Goal: Task Accomplishment & Management: Complete application form

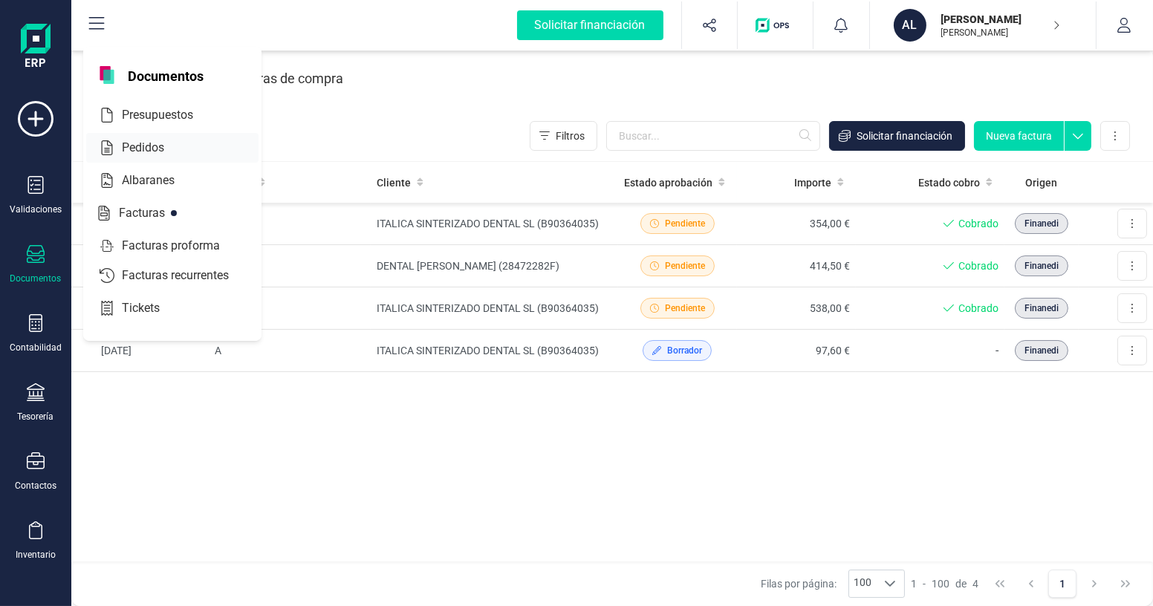
click at [153, 146] on span "Pedidos" at bounding box center [153, 148] width 75 height 18
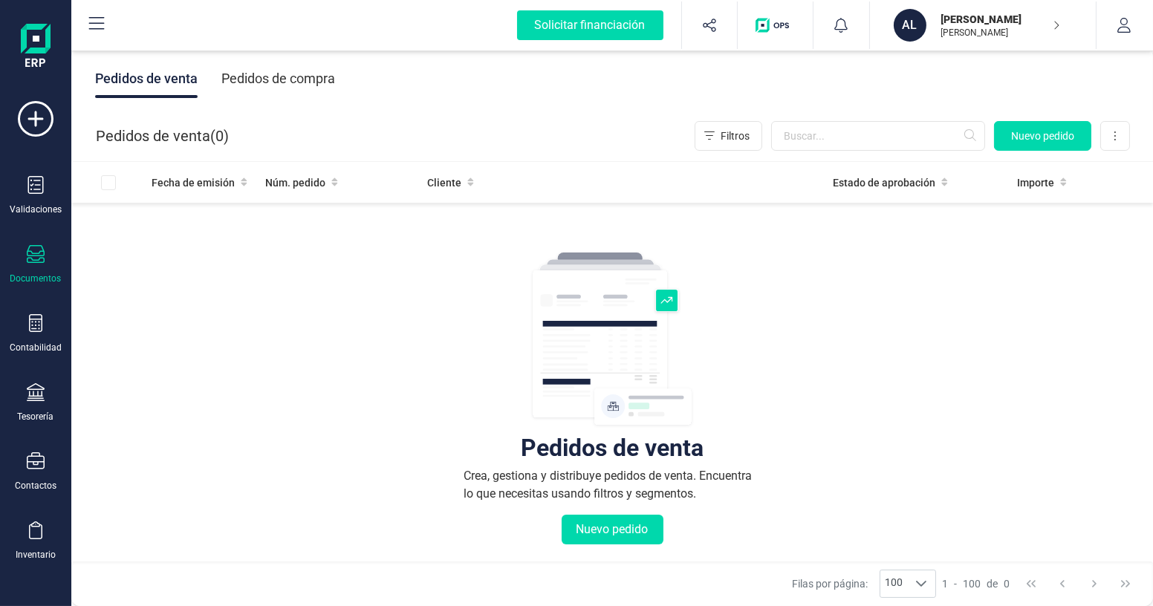
click at [48, 256] on div "Documentos" at bounding box center [35, 264] width 59 height 39
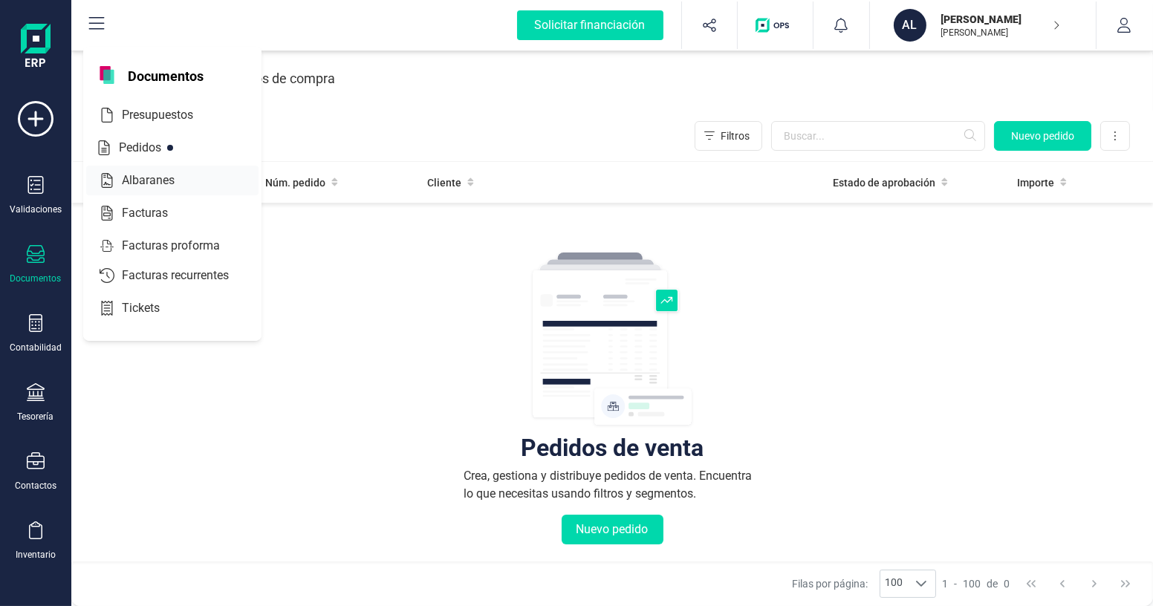
click at [165, 185] on span "Albaranes" at bounding box center [158, 181] width 85 height 18
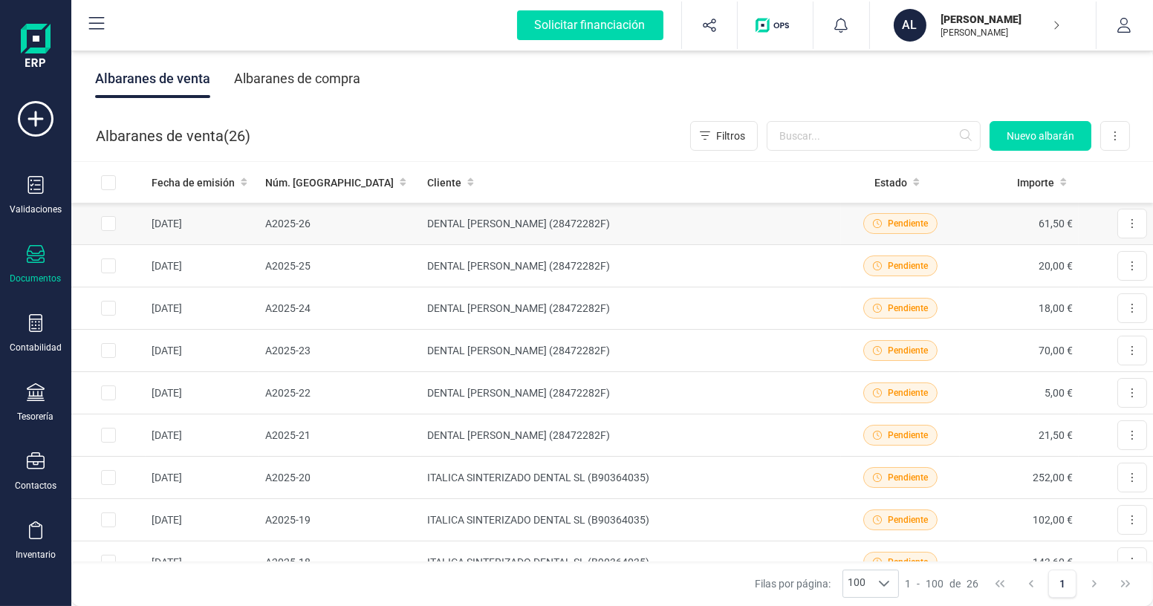
click at [616, 227] on td "DENTAL [PERSON_NAME] (28472282F)" at bounding box center [631, 224] width 420 height 42
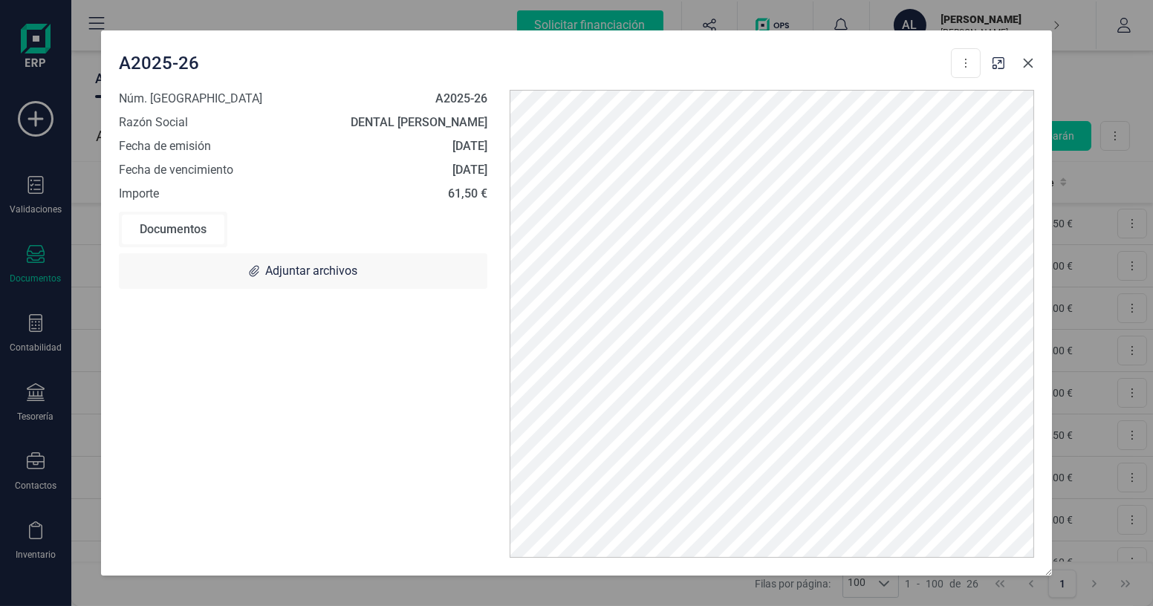
click at [1029, 69] on button "Close" at bounding box center [1028, 63] width 24 height 24
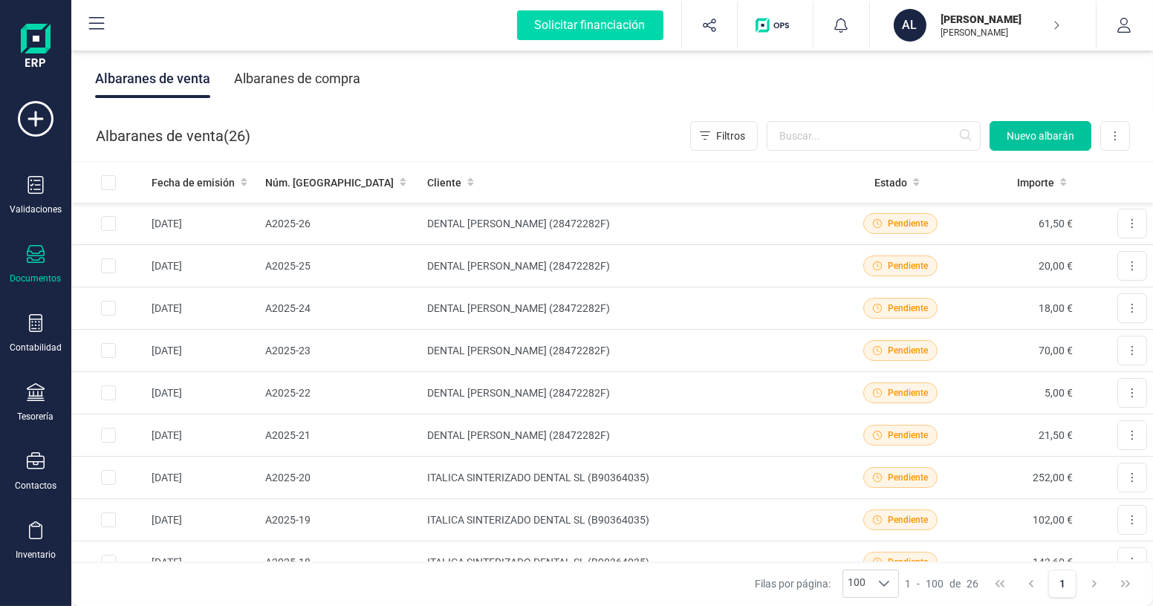
click at [1012, 143] on span "Nuevo albarán" at bounding box center [1040, 136] width 68 height 15
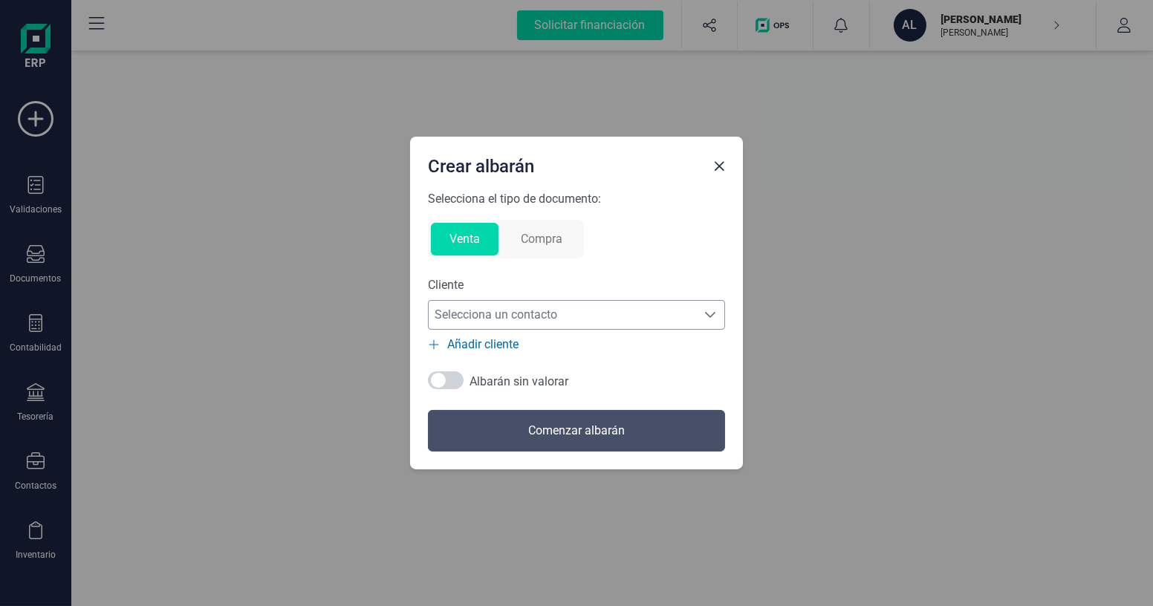
click at [562, 306] on span "Selecciona un contacto" at bounding box center [562, 315] width 267 height 30
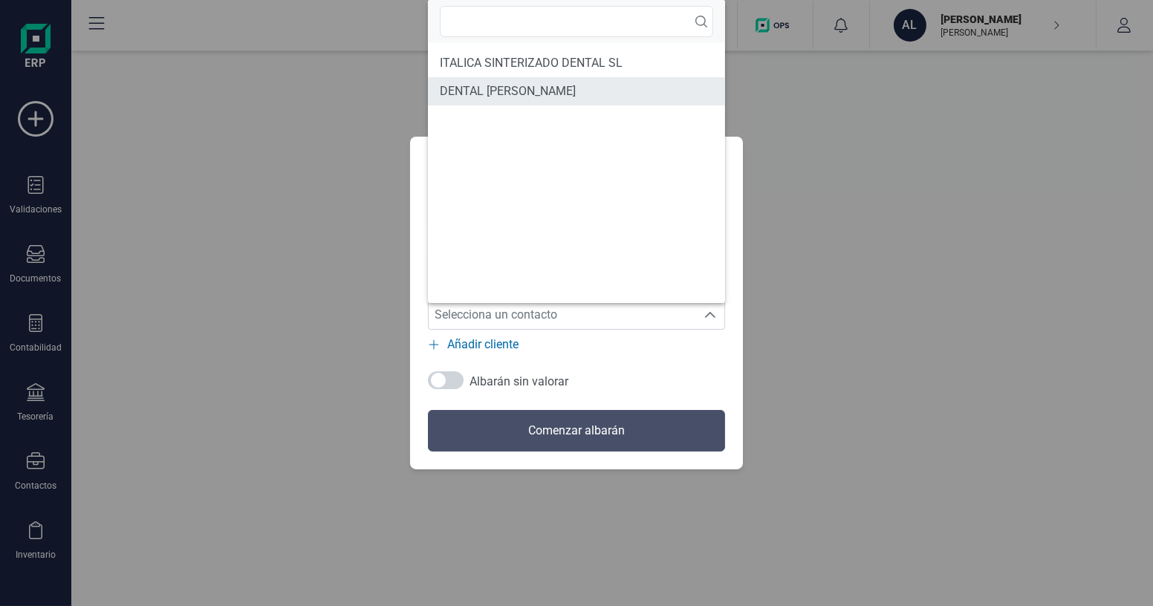
click at [539, 97] on span "DENTAL [PERSON_NAME]" at bounding box center [508, 91] width 136 height 18
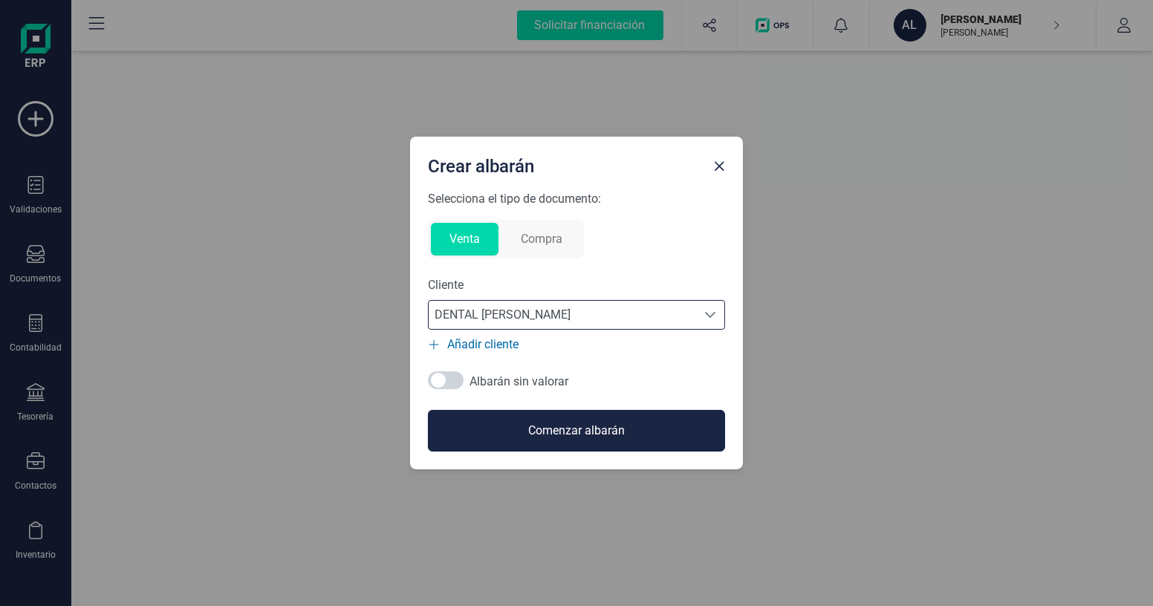
click at [565, 433] on button "Comenzar albarán" at bounding box center [576, 431] width 297 height 42
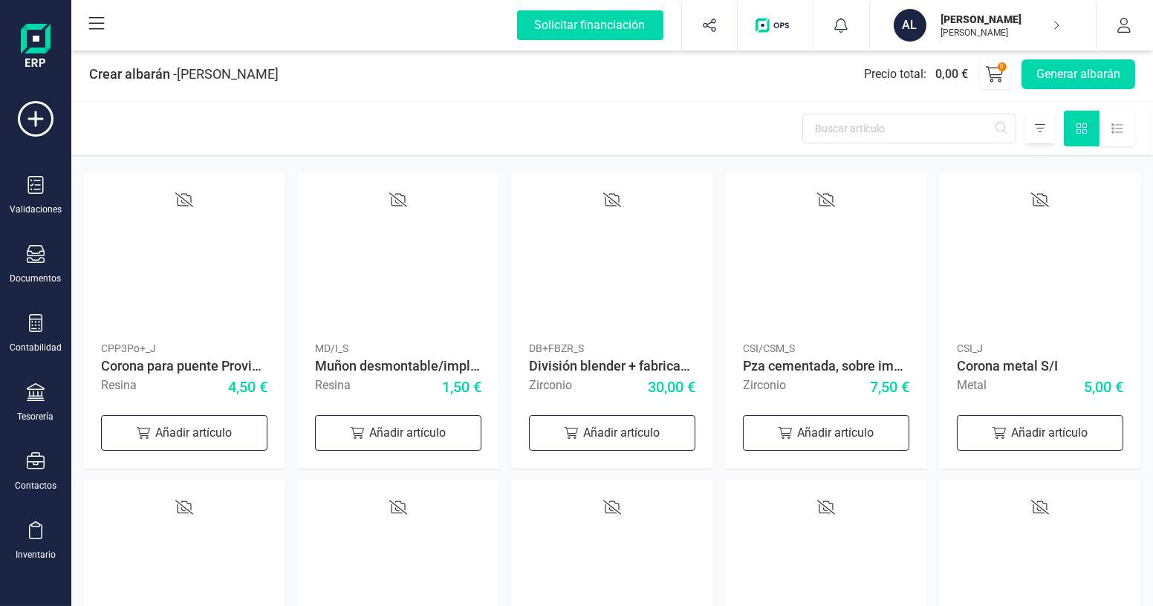
click at [1038, 133] on icon at bounding box center [1040, 129] width 10 height 12
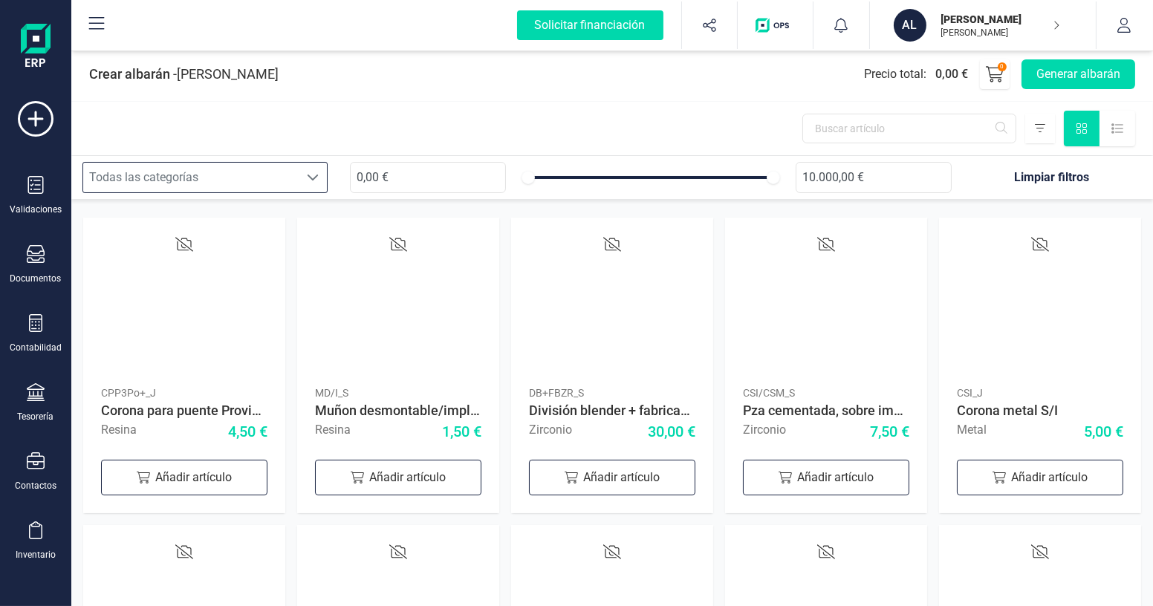
click at [308, 174] on span at bounding box center [313, 178] width 12 height 12
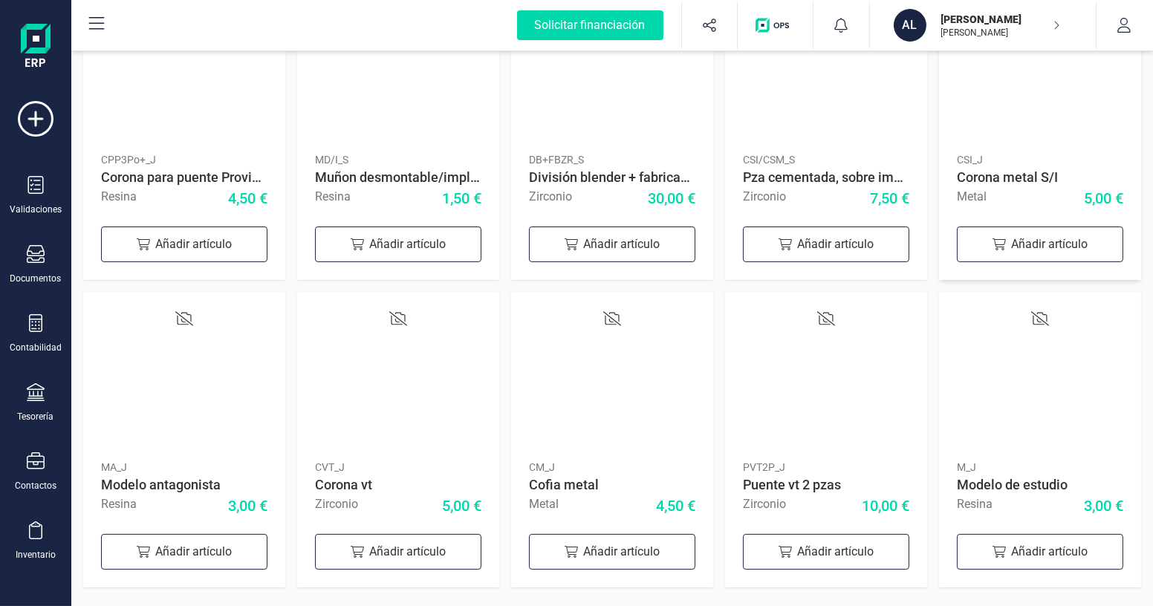
scroll to position [258, 0]
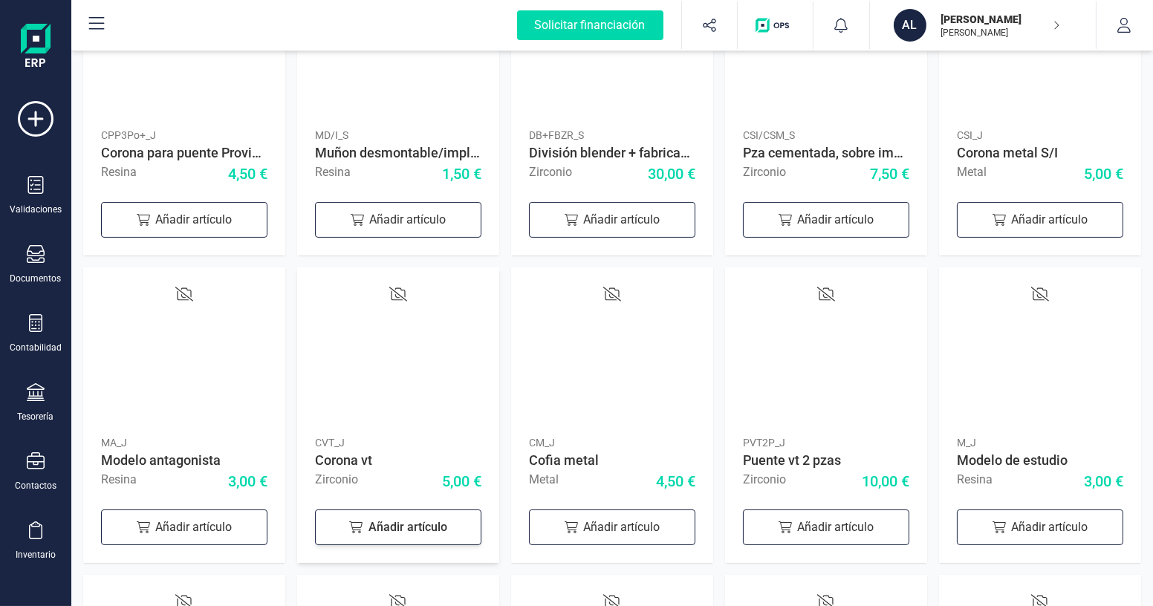
click at [411, 533] on div "Añadir artículo" at bounding box center [398, 528] width 166 height 36
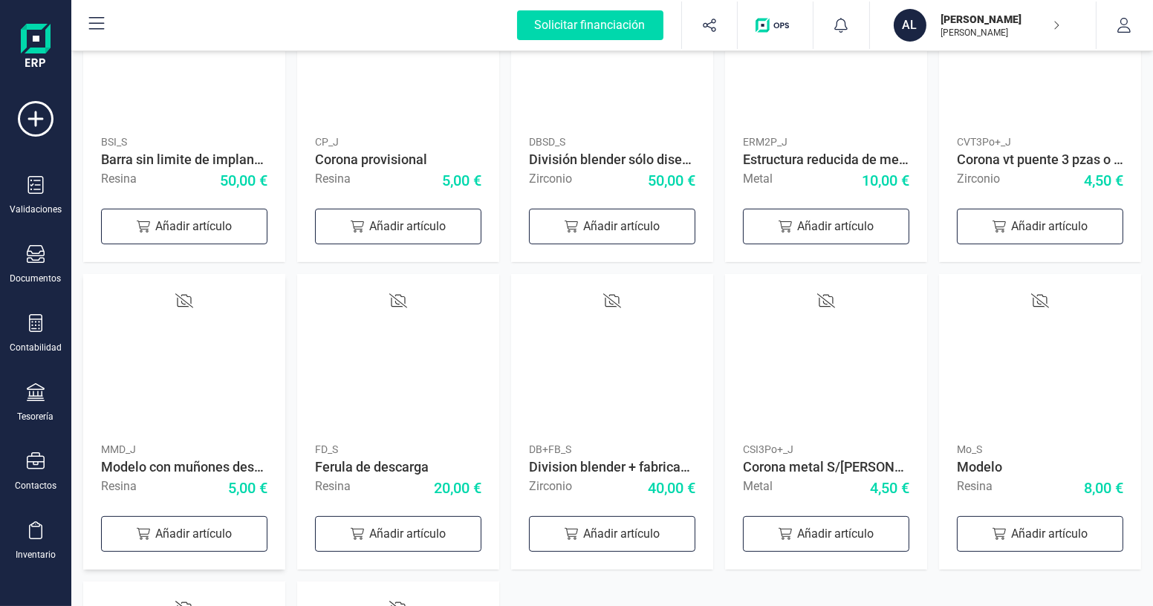
scroll to position [933, 0]
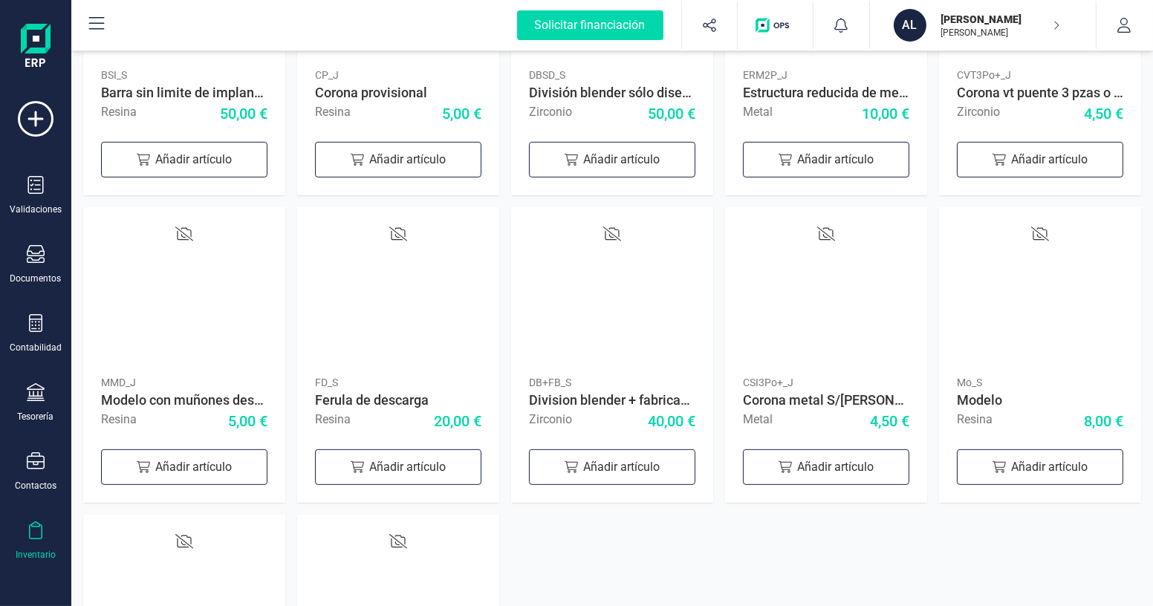
click at [45, 534] on div "Inventario" at bounding box center [35, 540] width 59 height 39
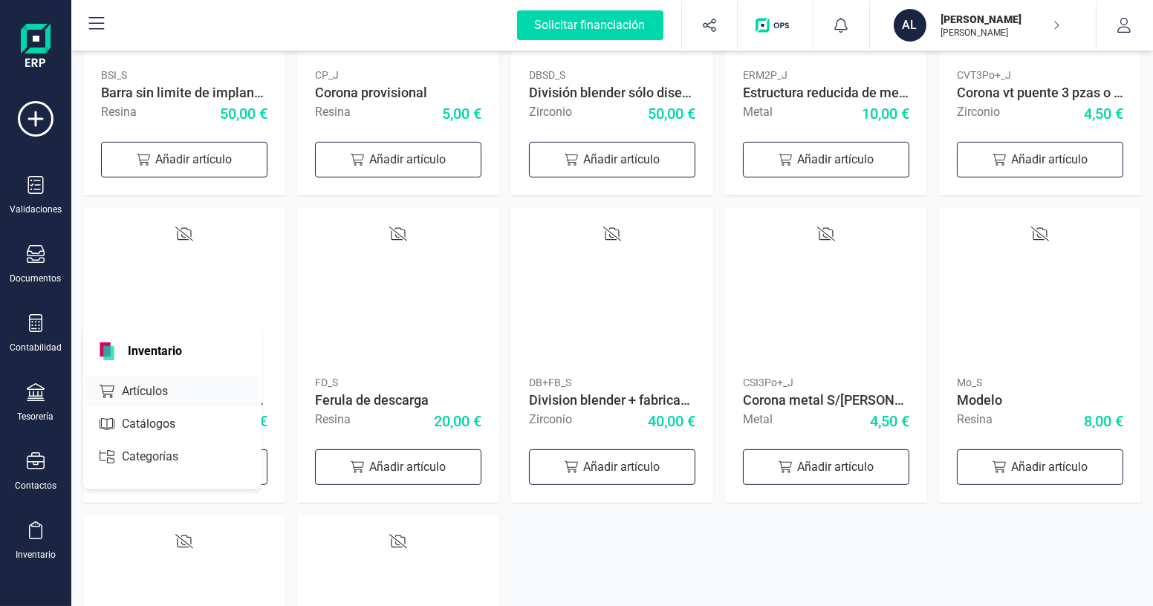
click at [171, 402] on div "Artículos" at bounding box center [172, 392] width 172 height 30
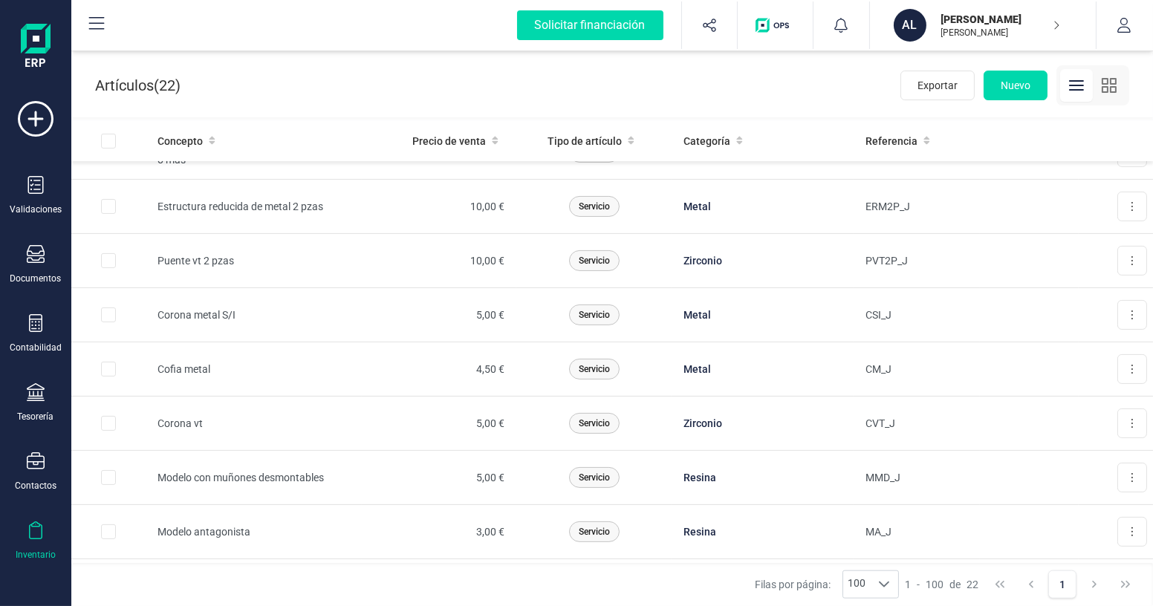
scroll to position [795, 0]
click at [183, 471] on td "Modelo con muñones desmontables" at bounding box center [254, 478] width 216 height 54
click at [1131, 469] on button at bounding box center [1132, 478] width 30 height 30
click at [1094, 507] on span "Editar artículo" at bounding box center [1092, 514] width 65 height 15
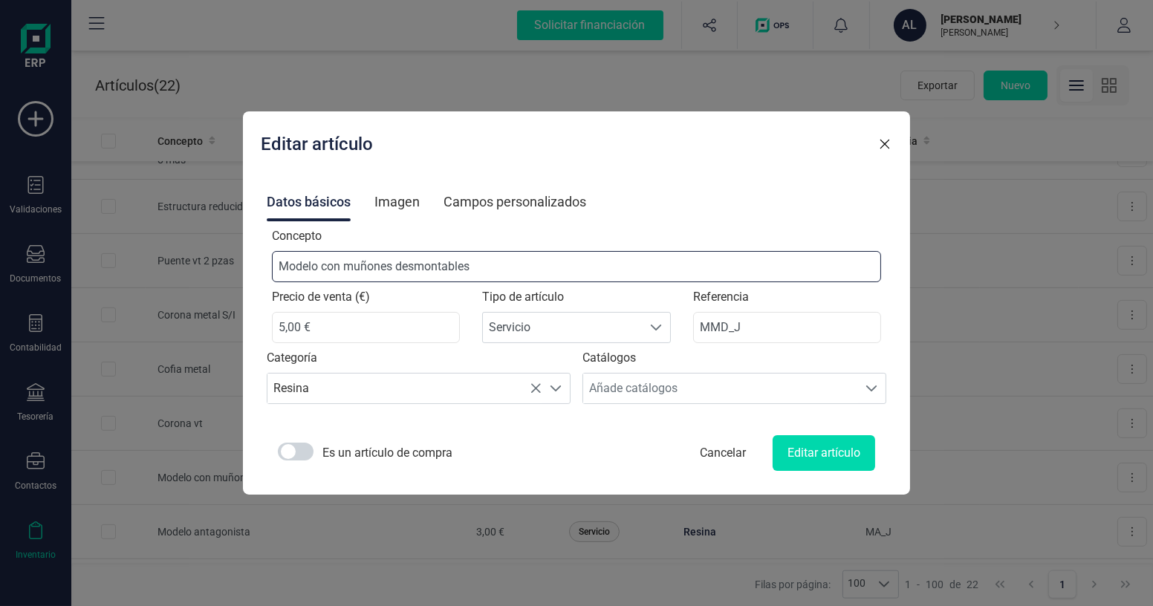
click at [504, 267] on input "Modelo con muñones desmontables" at bounding box center [577, 266] width 610 height 31
type input "Modelo con muñones desmontables/implantes"
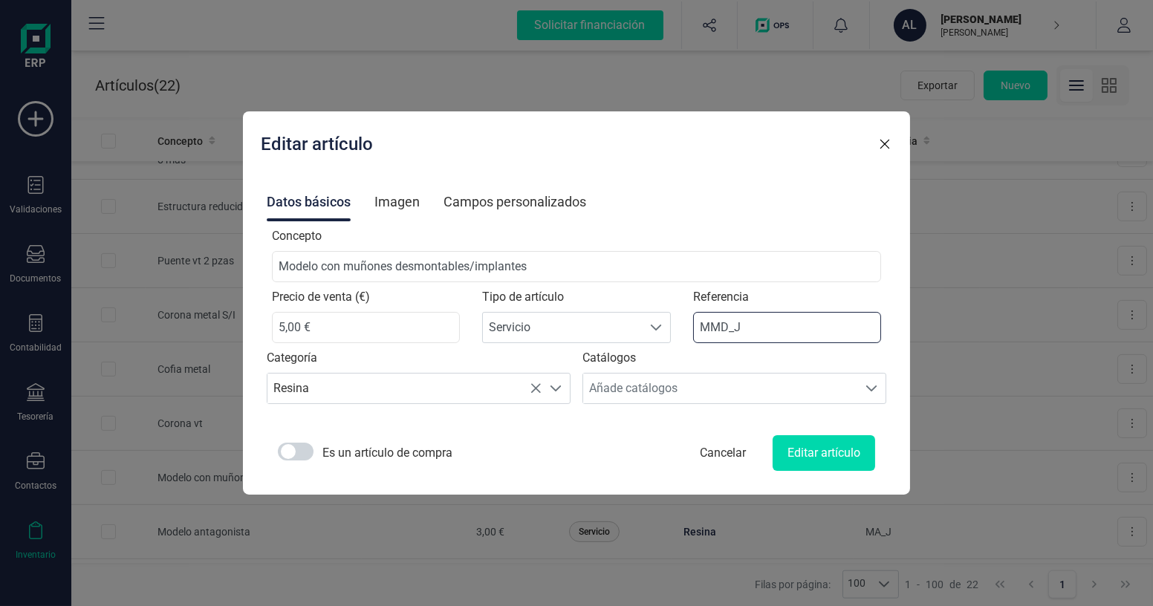
click at [719, 327] on input "MMD_J" at bounding box center [787, 327] width 189 height 31
type input "MMDI_J"
click at [810, 459] on button "Editar artículo" at bounding box center [823, 453] width 103 height 36
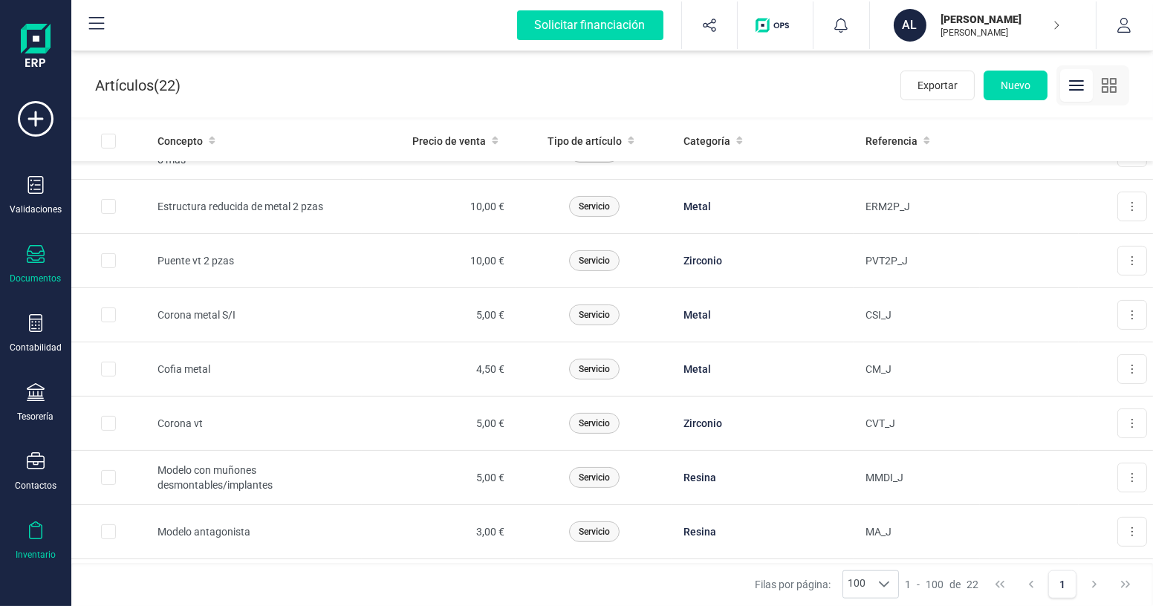
click at [41, 269] on div "Documentos" at bounding box center [35, 264] width 59 height 39
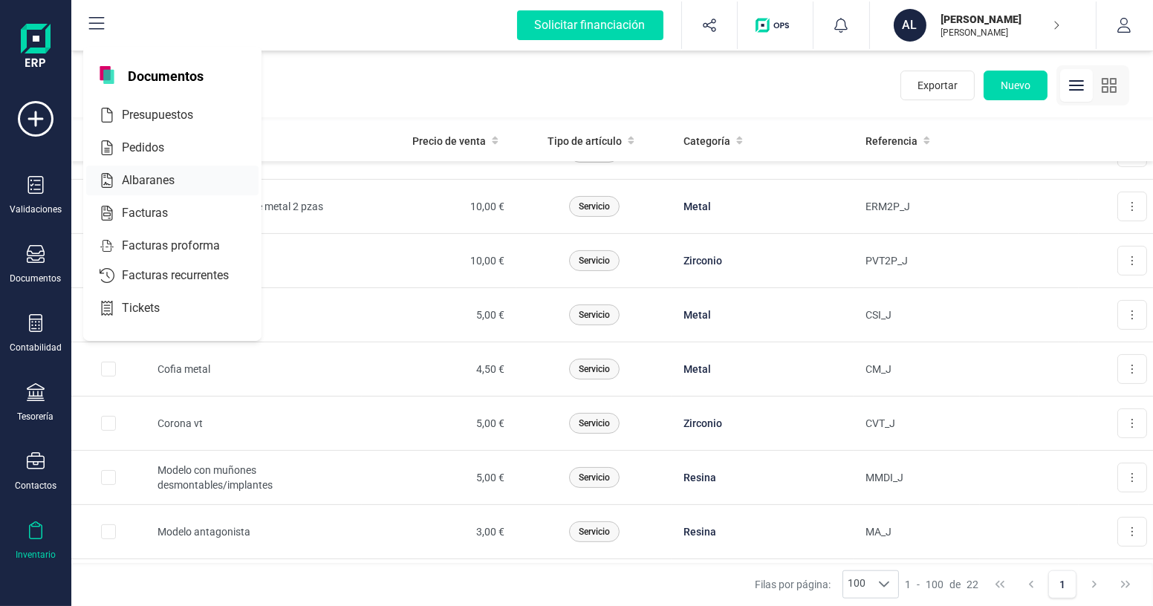
click at [159, 182] on span "Albaranes" at bounding box center [158, 181] width 85 height 18
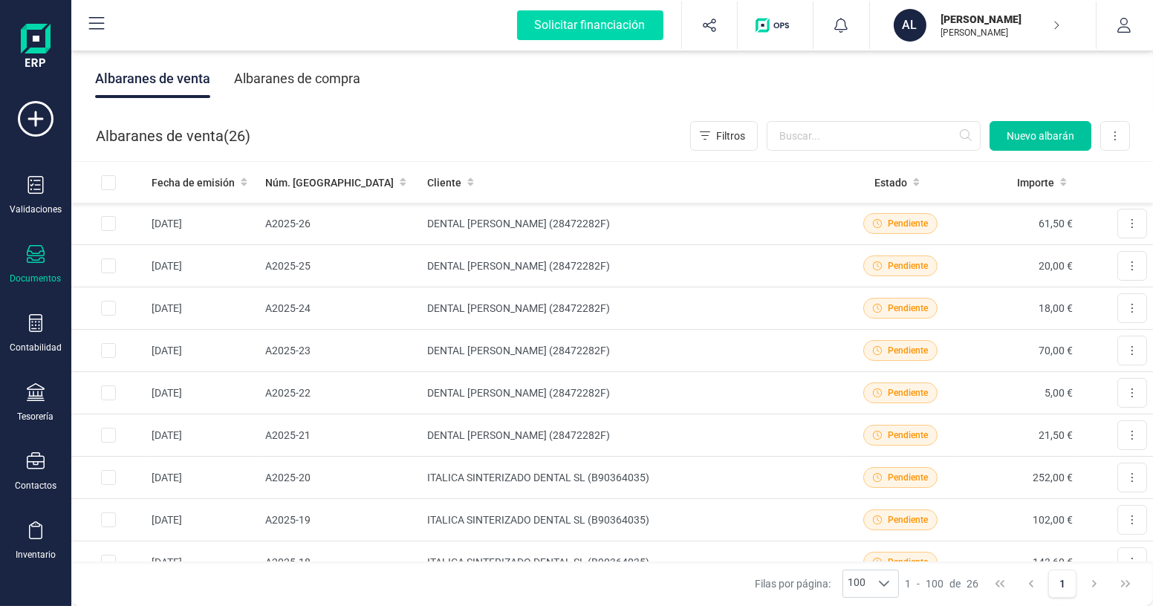
click at [1031, 140] on span "Nuevo albarán" at bounding box center [1040, 136] width 68 height 15
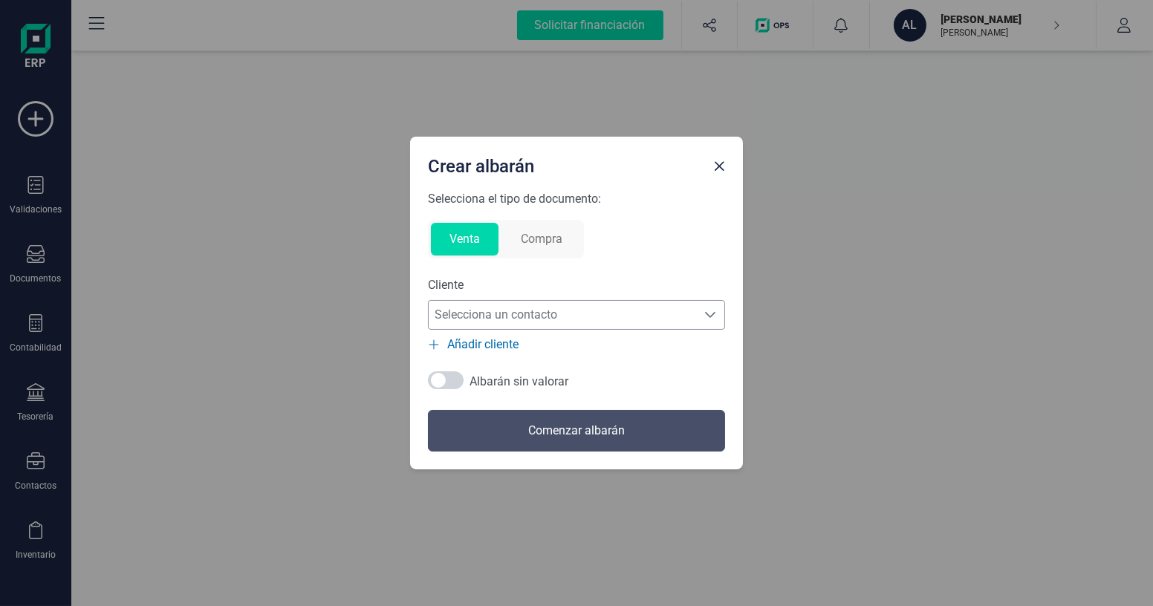
click at [523, 310] on span "Selecciona un contacto" at bounding box center [562, 315] width 267 height 30
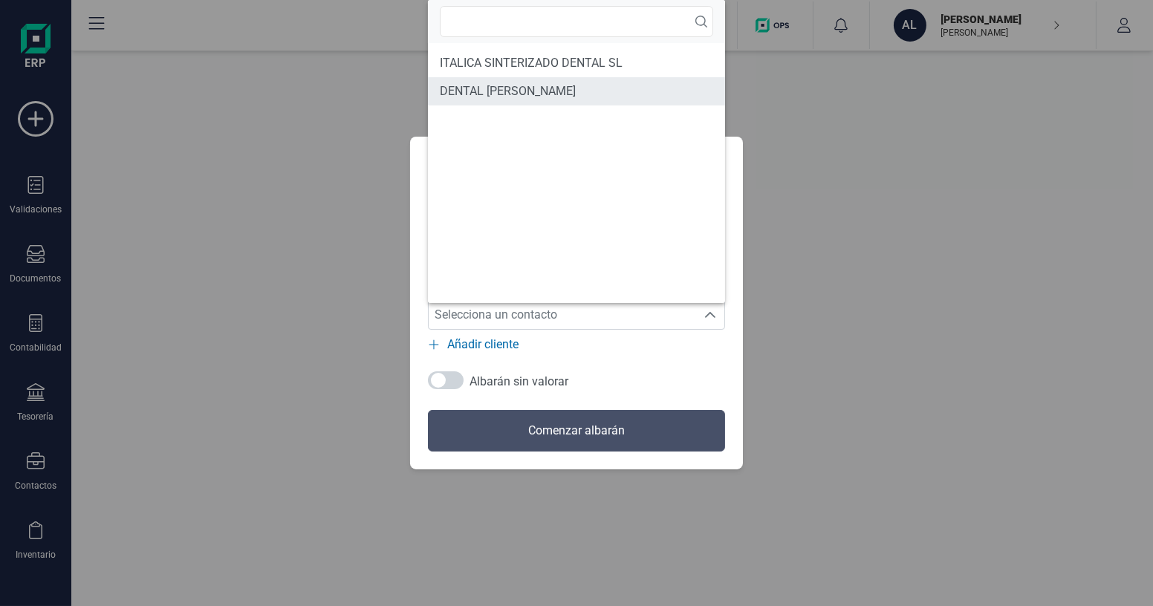
click at [518, 95] on span "DENTAL [PERSON_NAME]" at bounding box center [508, 91] width 136 height 18
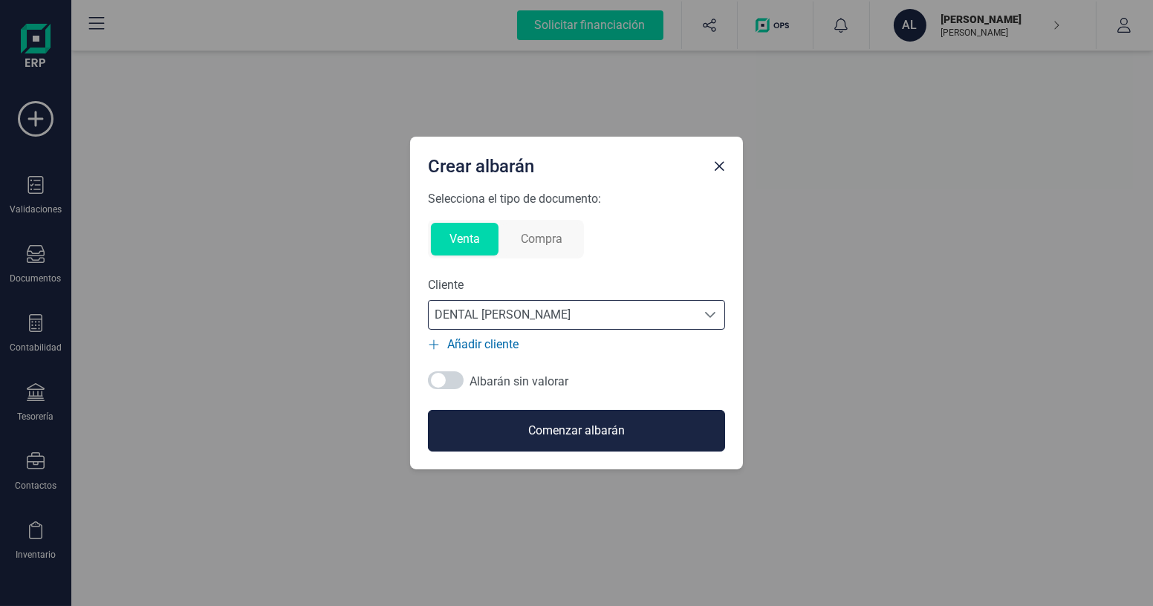
click at [555, 437] on button "Comenzar albarán" at bounding box center [576, 431] width 297 height 42
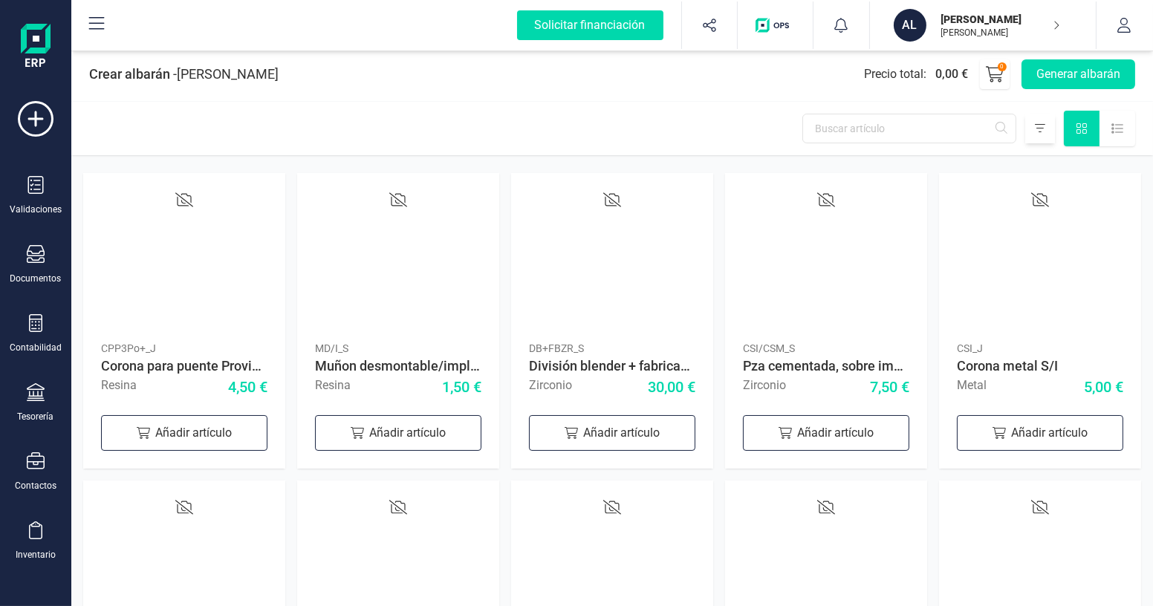
click at [1050, 122] on div at bounding box center [1040, 129] width 30 height 30
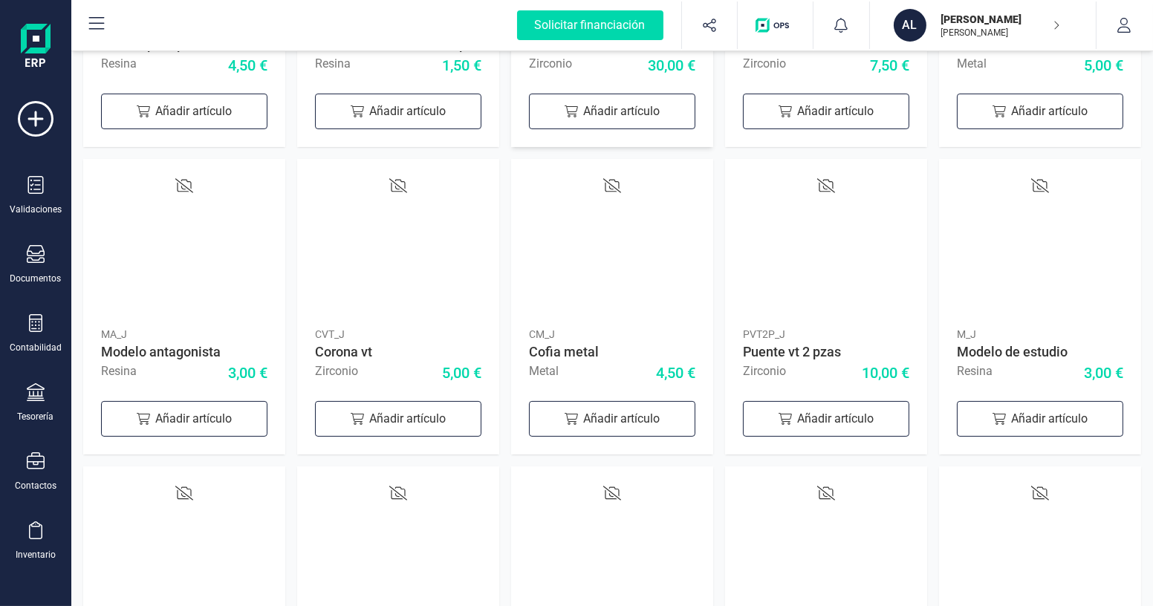
scroll to position [270, 0]
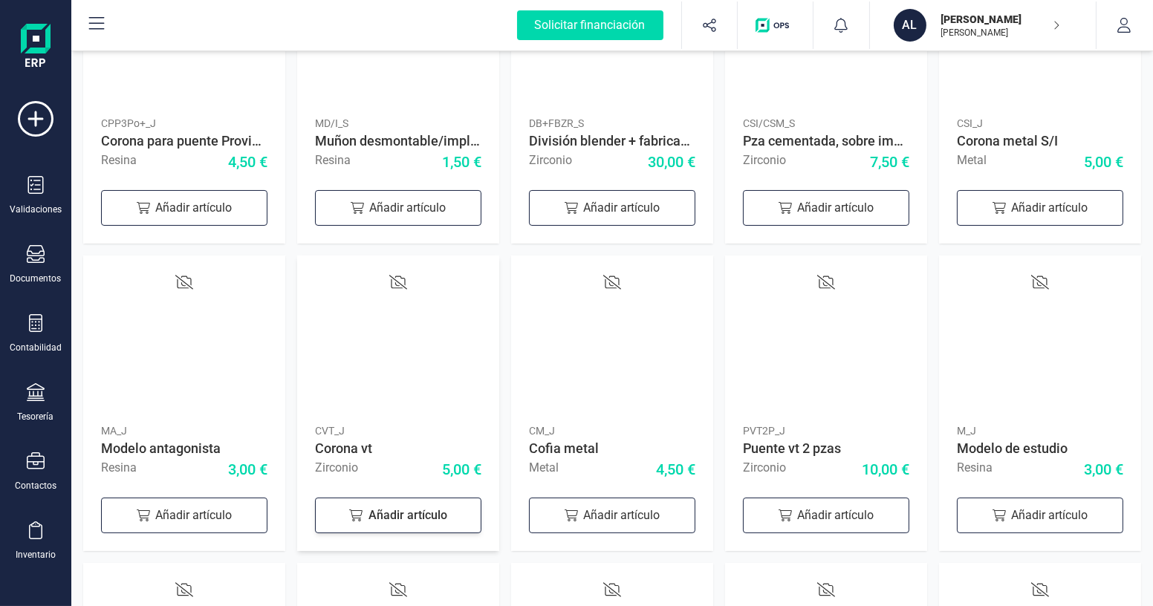
click at [419, 514] on div "Añadir artículo" at bounding box center [398, 516] width 166 height 36
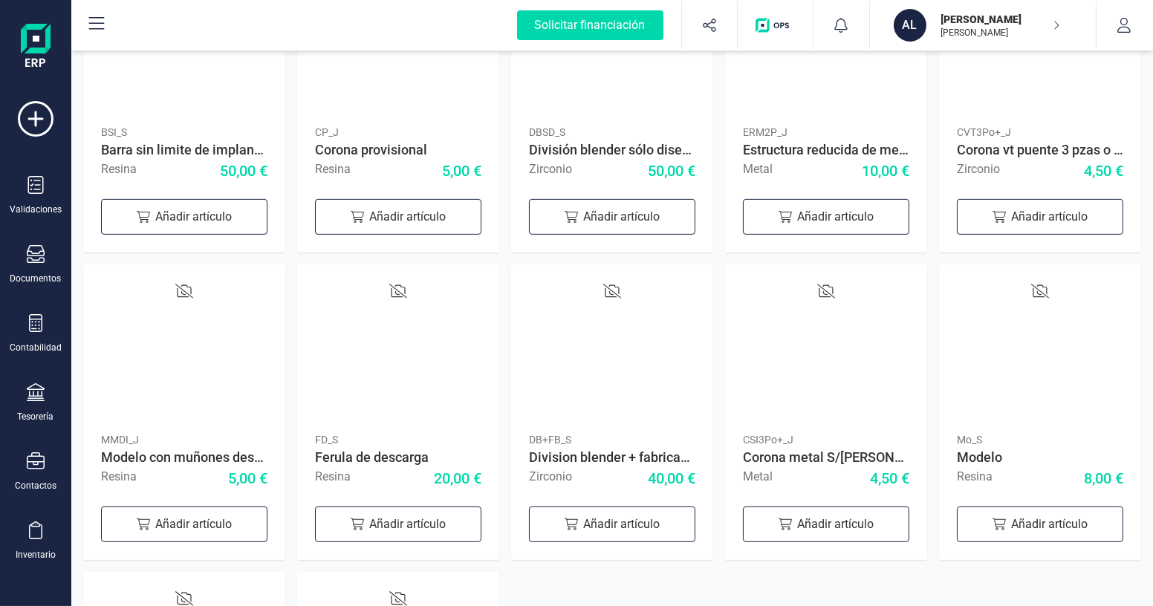
scroll to position [877, 0]
click at [210, 526] on div "Añadir artículo" at bounding box center [184, 523] width 166 height 36
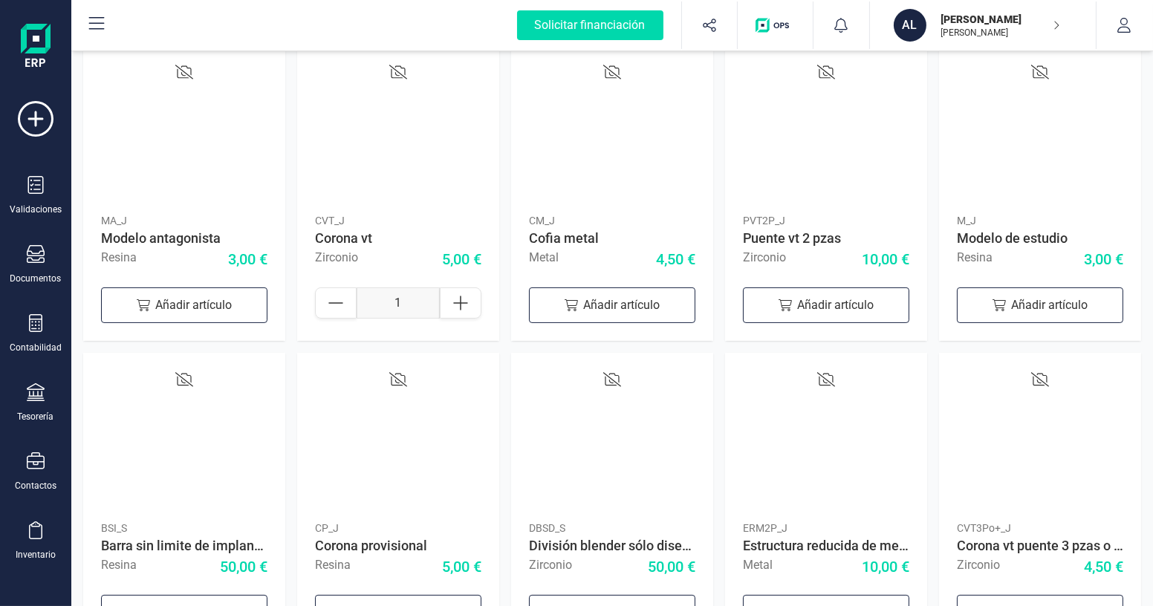
scroll to position [472, 0]
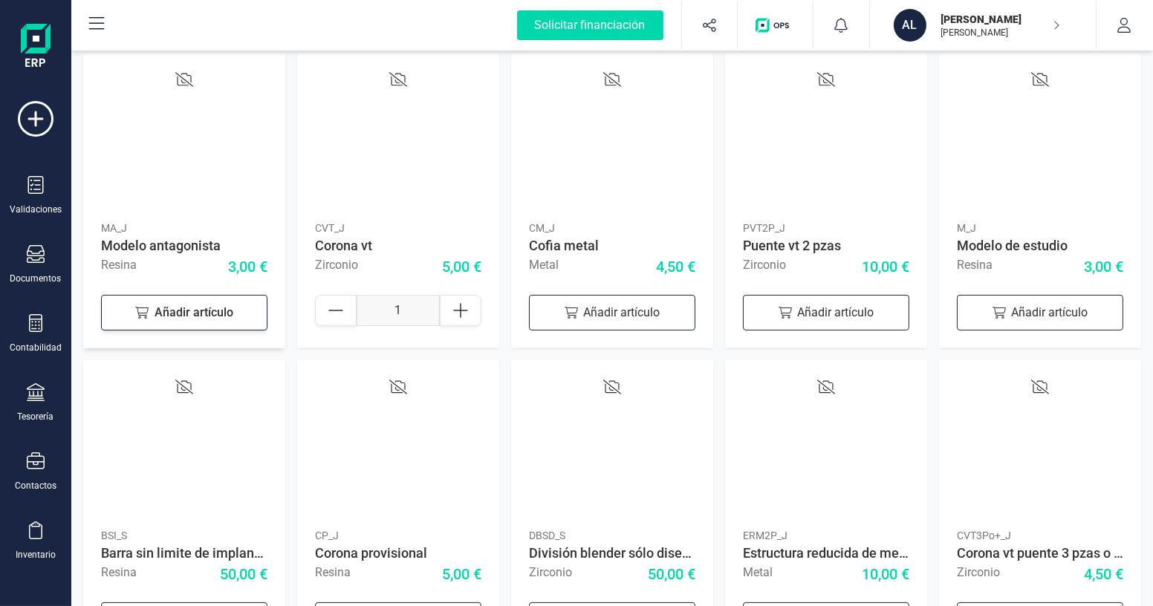
click at [228, 308] on div "Añadir artículo" at bounding box center [184, 313] width 166 height 36
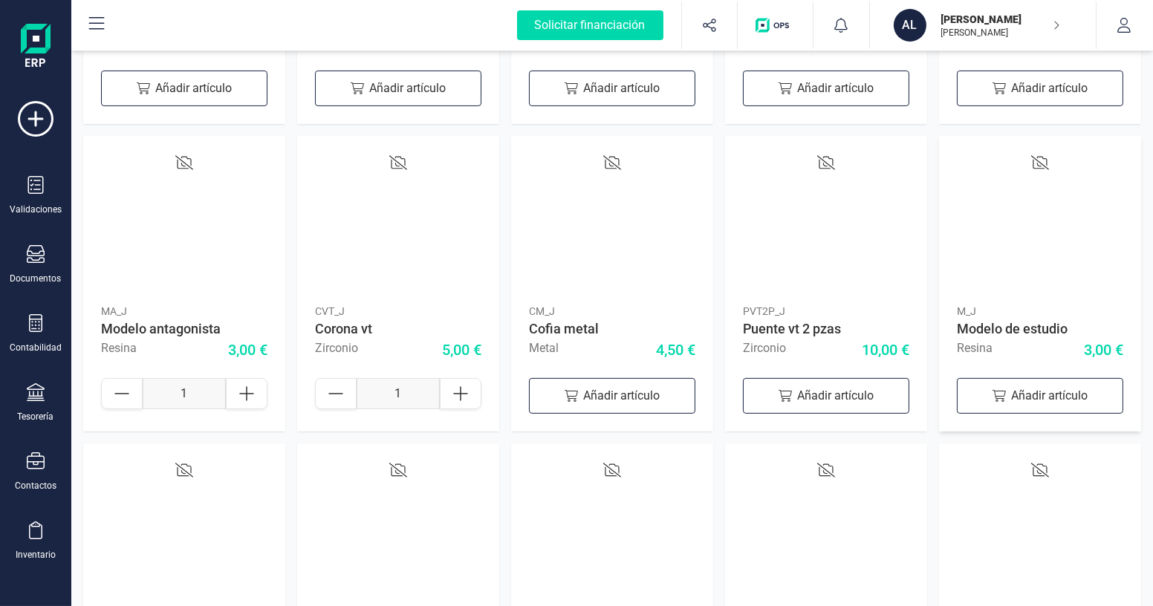
scroll to position [0, 0]
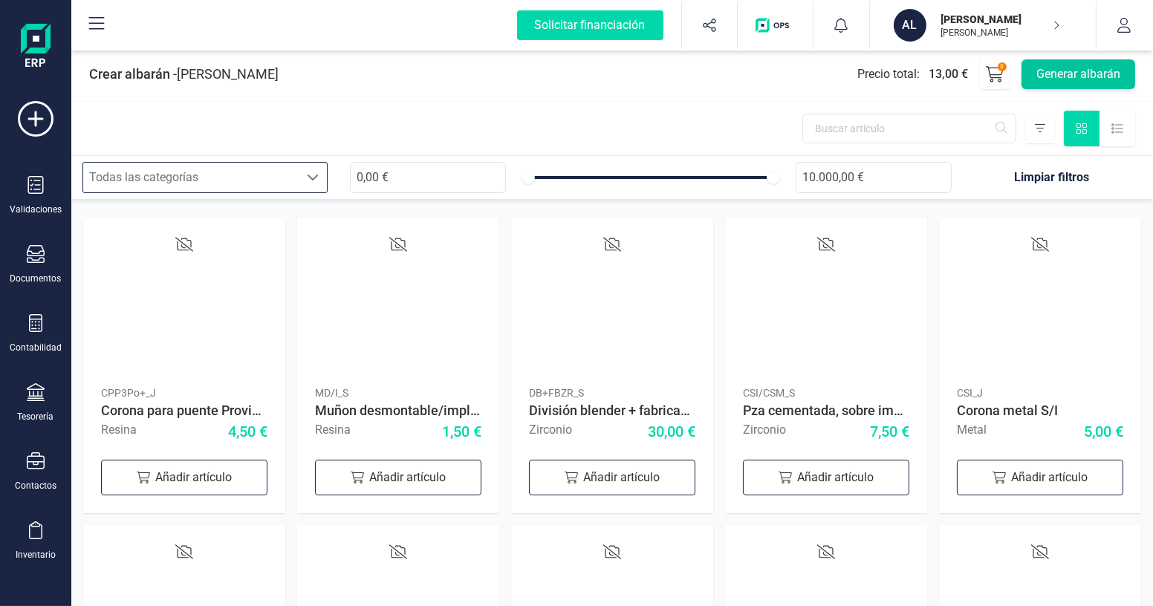
click at [1063, 74] on button "Generar albarán" at bounding box center [1078, 74] width 114 height 30
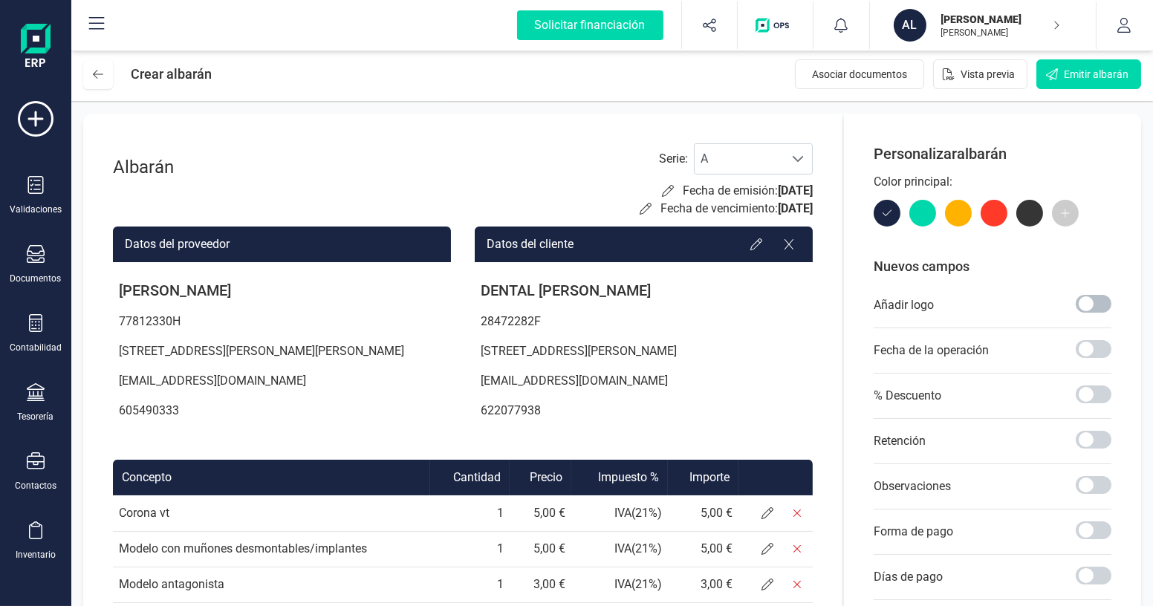
click at [1094, 304] on span at bounding box center [1094, 304] width 36 height 18
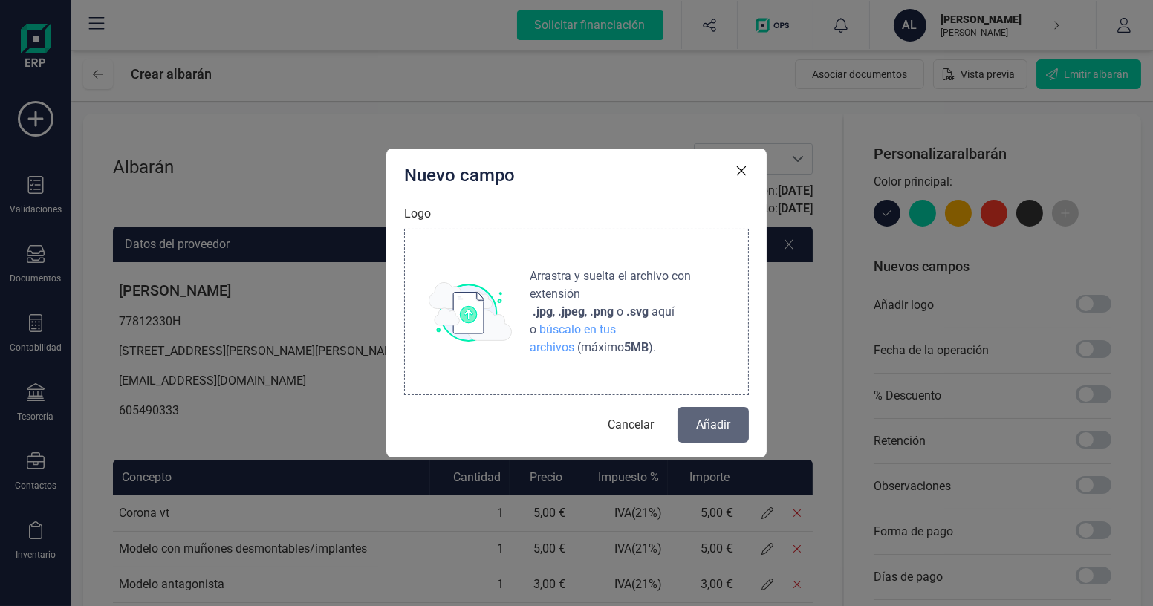
click at [493, 328] on img at bounding box center [470, 311] width 83 height 59
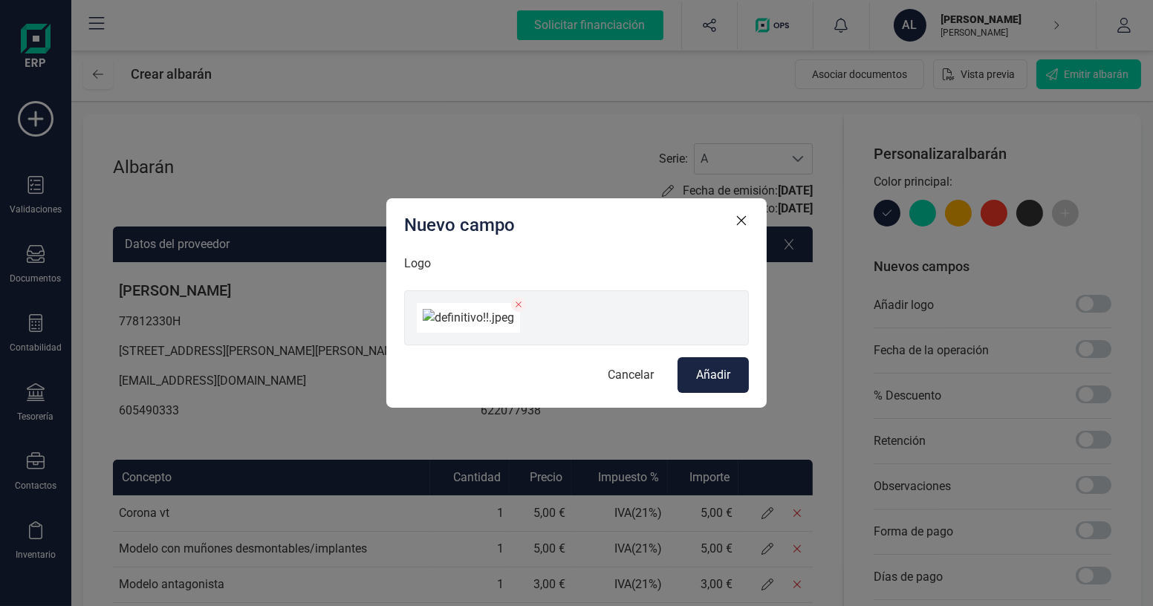
click at [712, 384] on span "Añadir" at bounding box center [713, 375] width 34 height 18
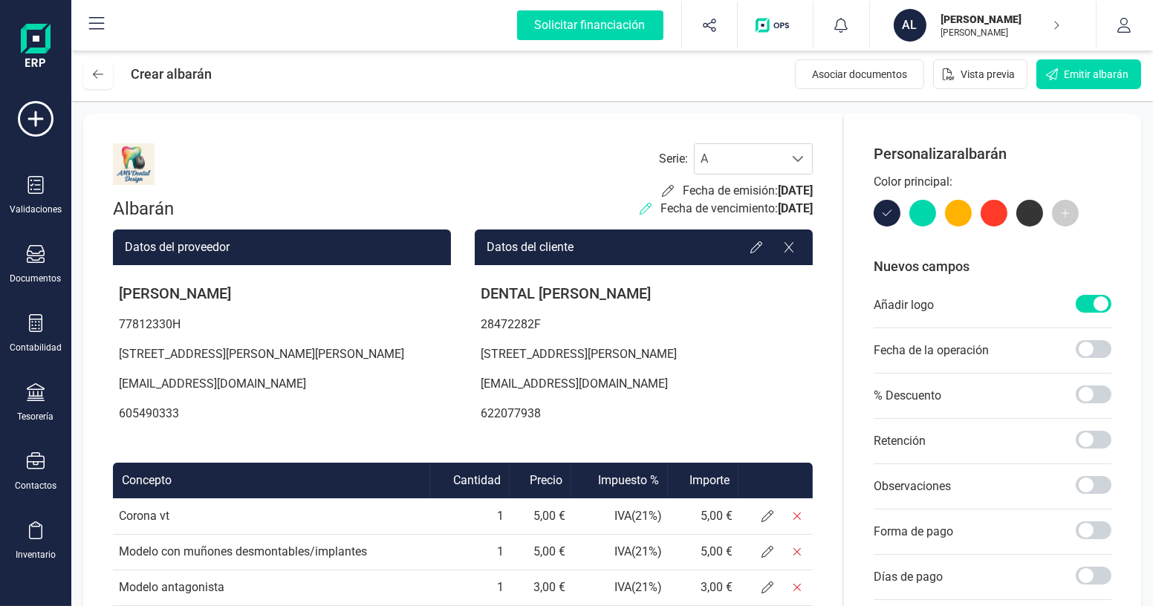
click at [640, 208] on icon at bounding box center [646, 209] width 12 height 12
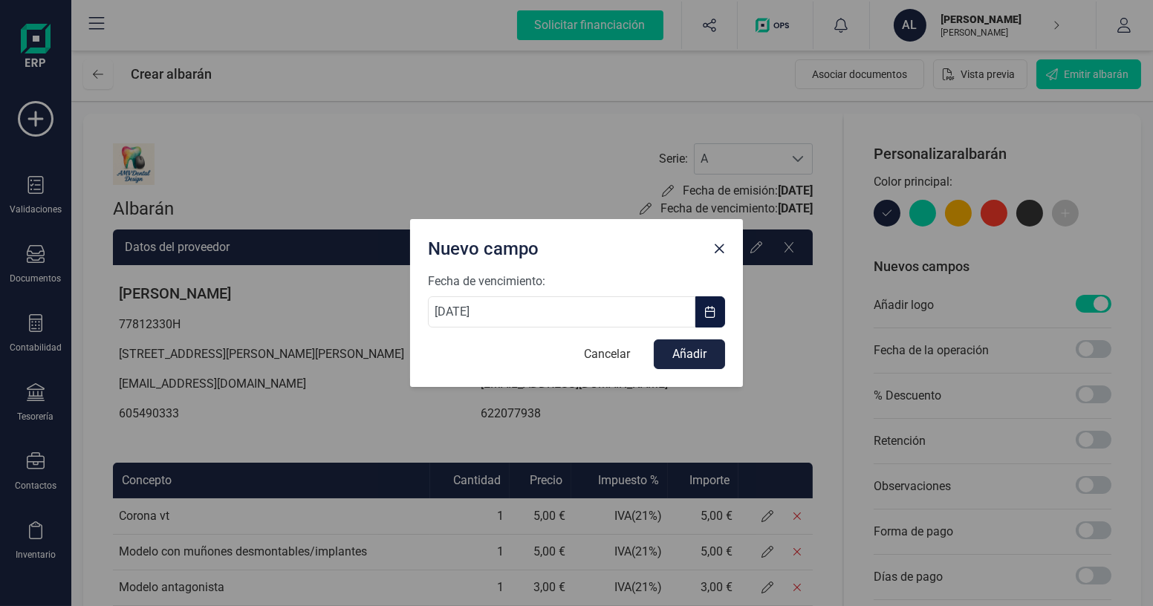
click at [707, 316] on span "button" at bounding box center [710, 312] width 12 height 12
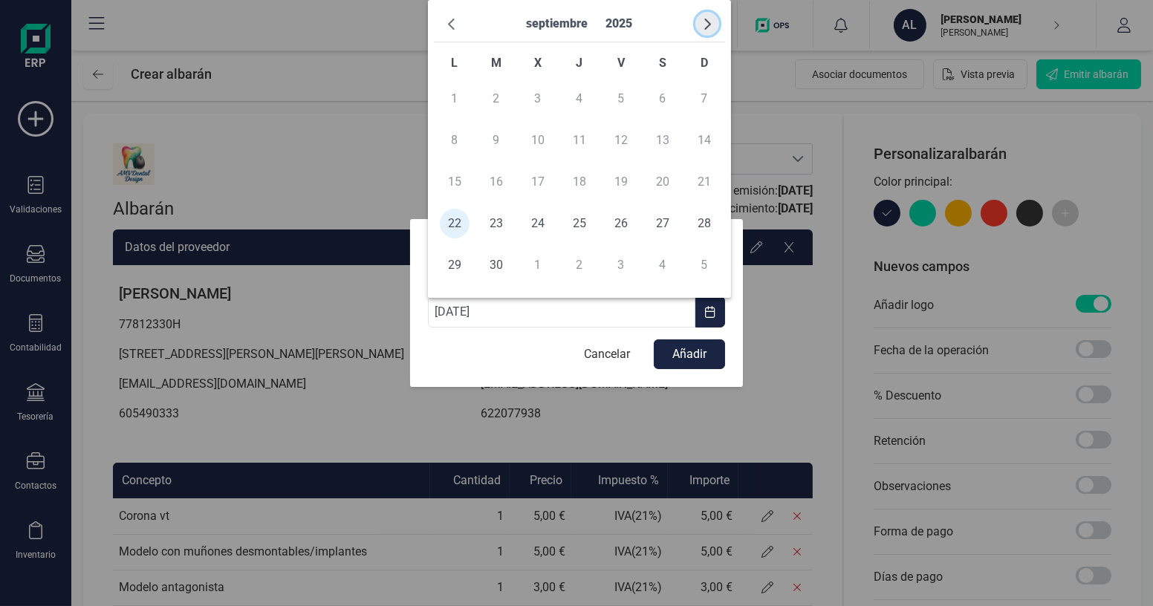
click at [706, 19] on span "button" at bounding box center [707, 24] width 12 height 12
click at [697, 99] on span "5" at bounding box center [704, 99] width 30 height 30
type input "[DATE]"
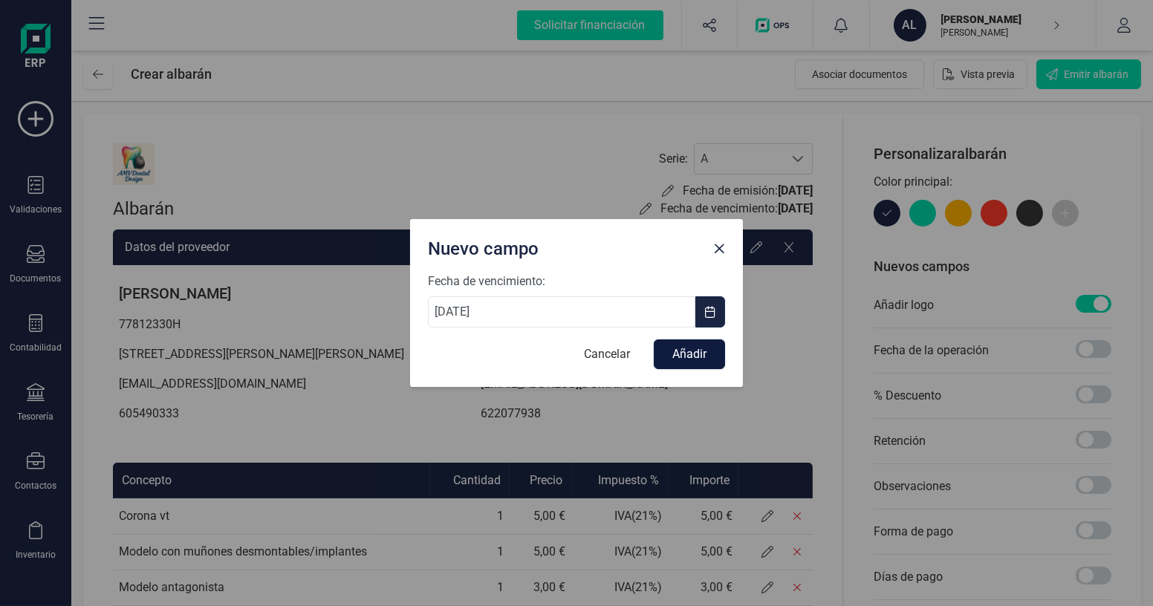
click at [670, 361] on button "Añadir" at bounding box center [689, 354] width 71 height 30
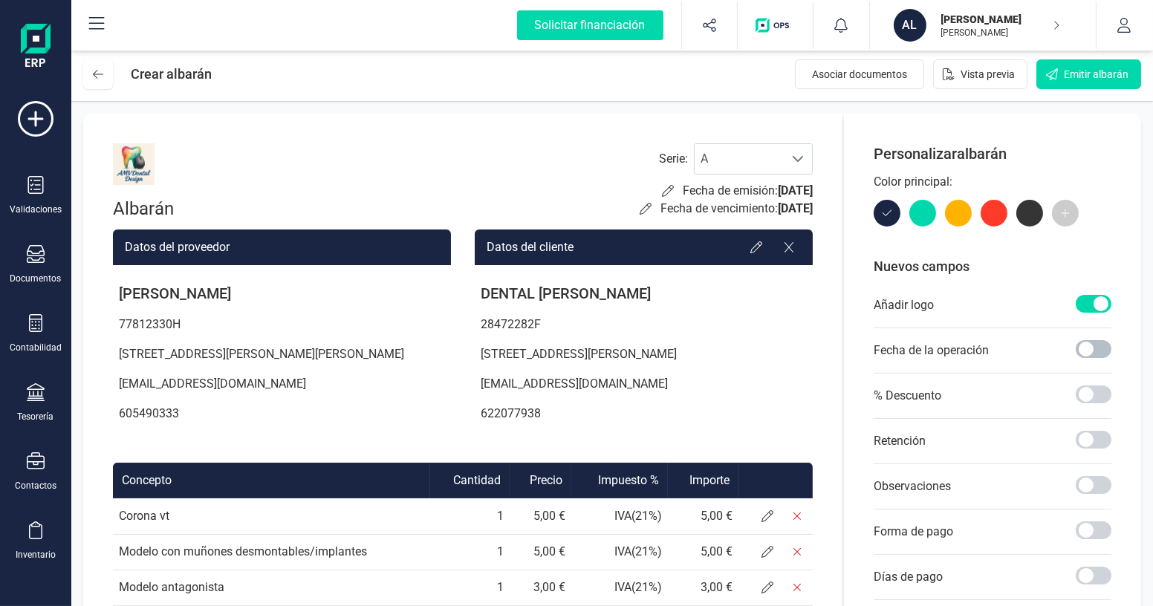
click at [1096, 349] on span at bounding box center [1094, 349] width 36 height 18
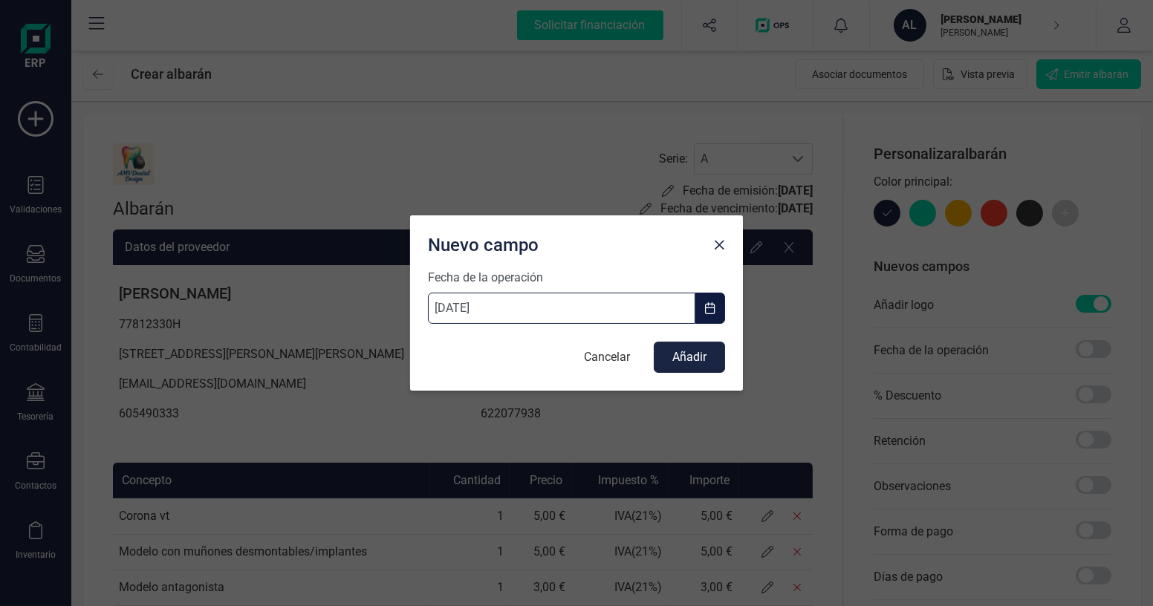
click at [446, 308] on input "[DATE]" at bounding box center [561, 308] width 267 height 31
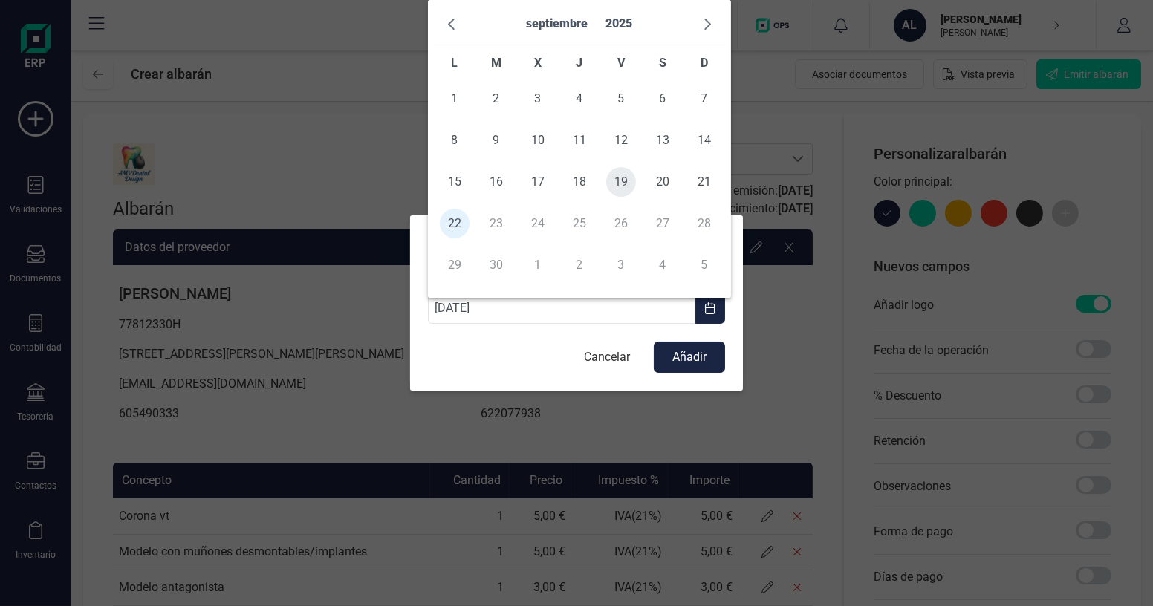
click at [619, 180] on span "19" at bounding box center [621, 182] width 30 height 30
type input "[DATE]"
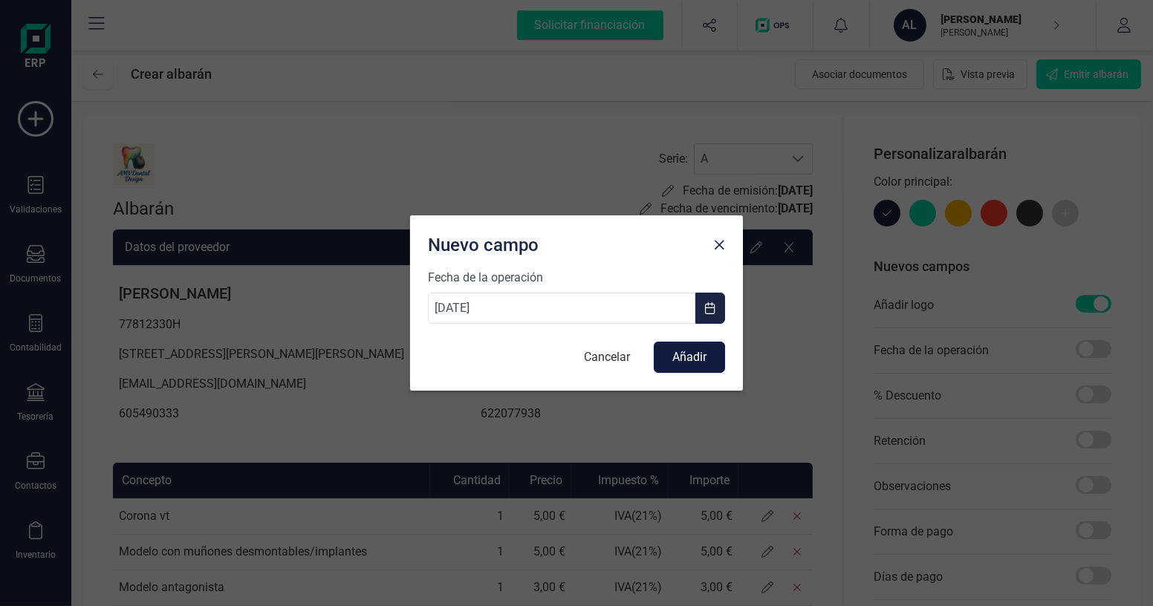
click at [691, 360] on button "Añadir" at bounding box center [689, 357] width 71 height 31
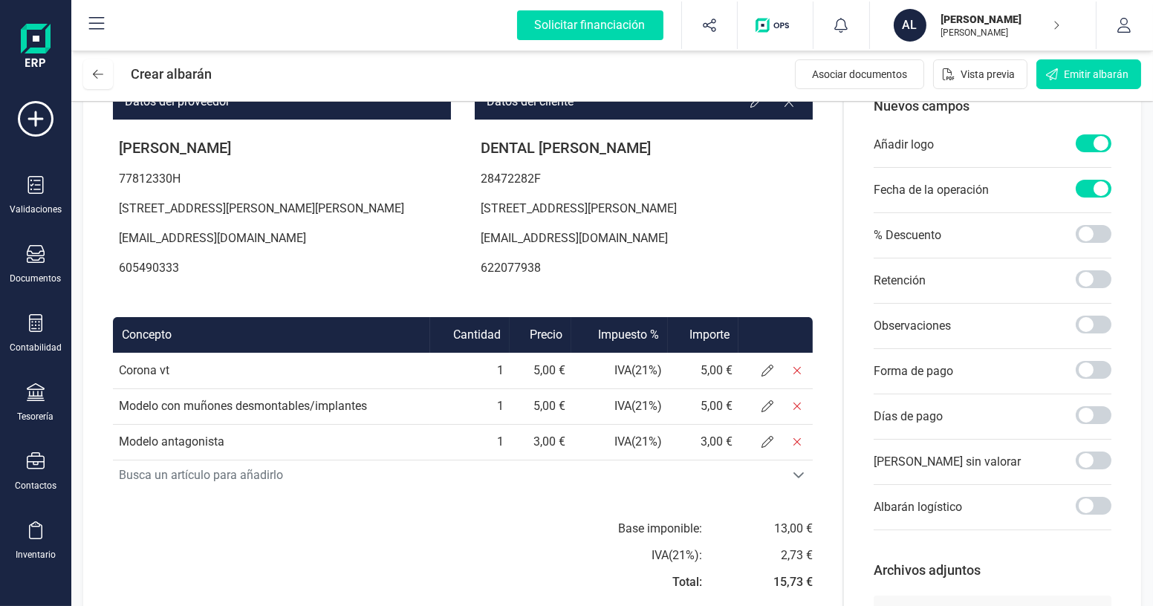
scroll to position [202, 0]
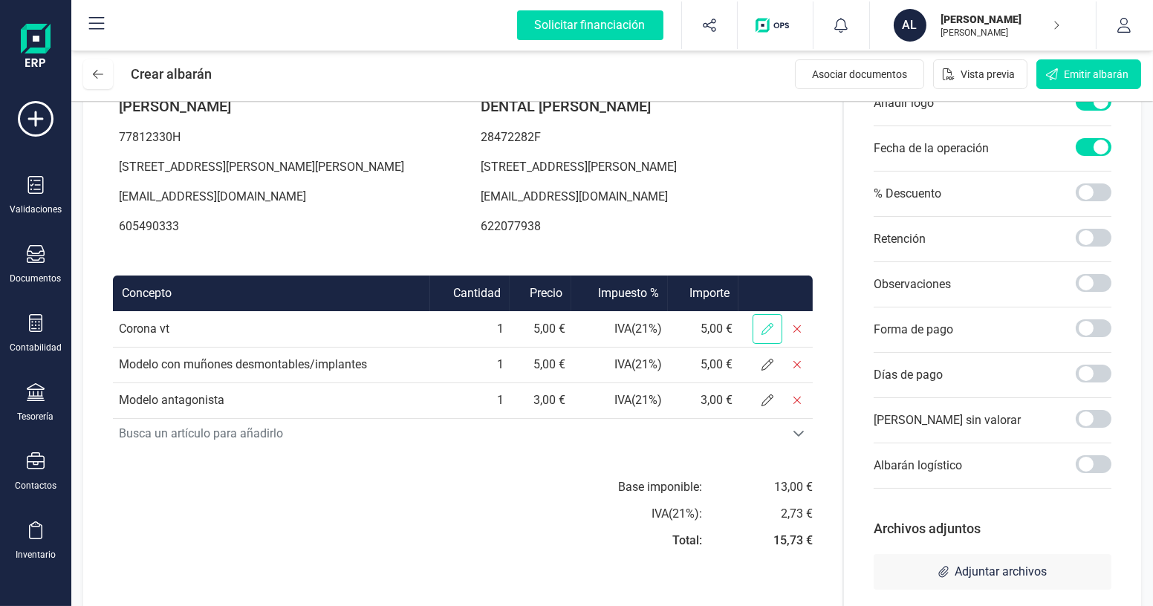
click at [767, 335] on icon at bounding box center [767, 329] width 12 height 12
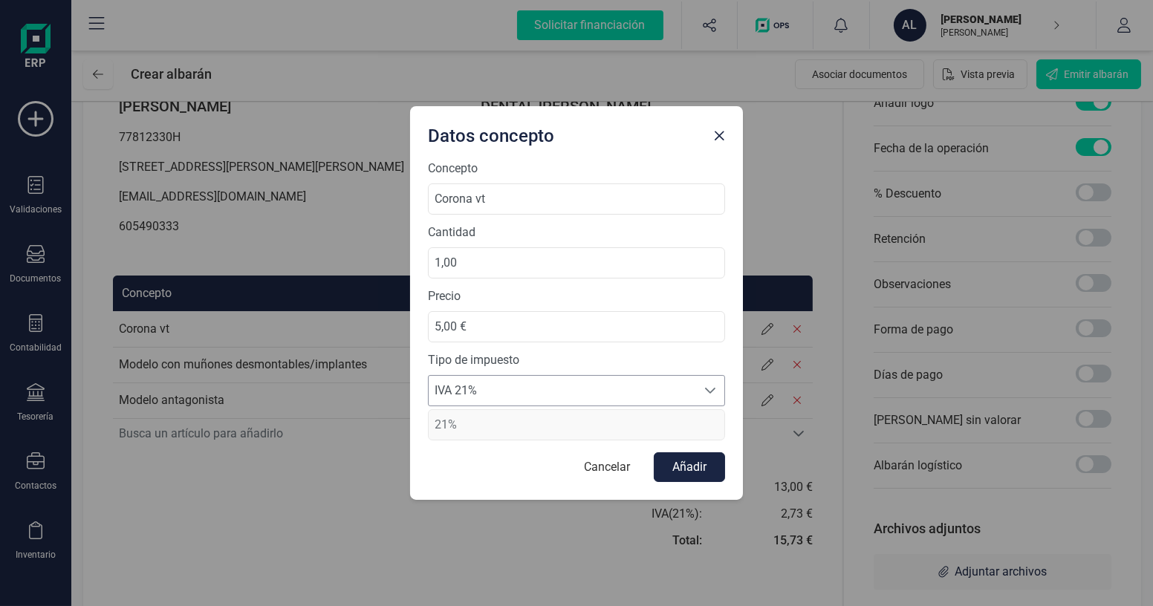
click at [518, 392] on span "IVA 21%" at bounding box center [562, 391] width 267 height 30
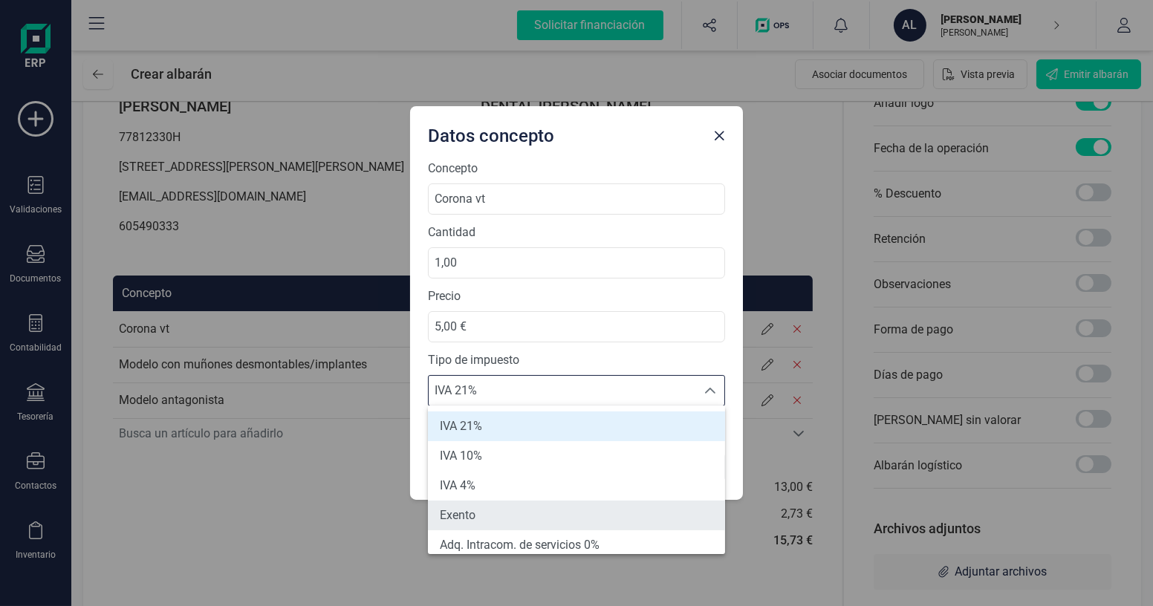
click at [491, 512] on li "Exento" at bounding box center [576, 516] width 297 height 30
type input "0%"
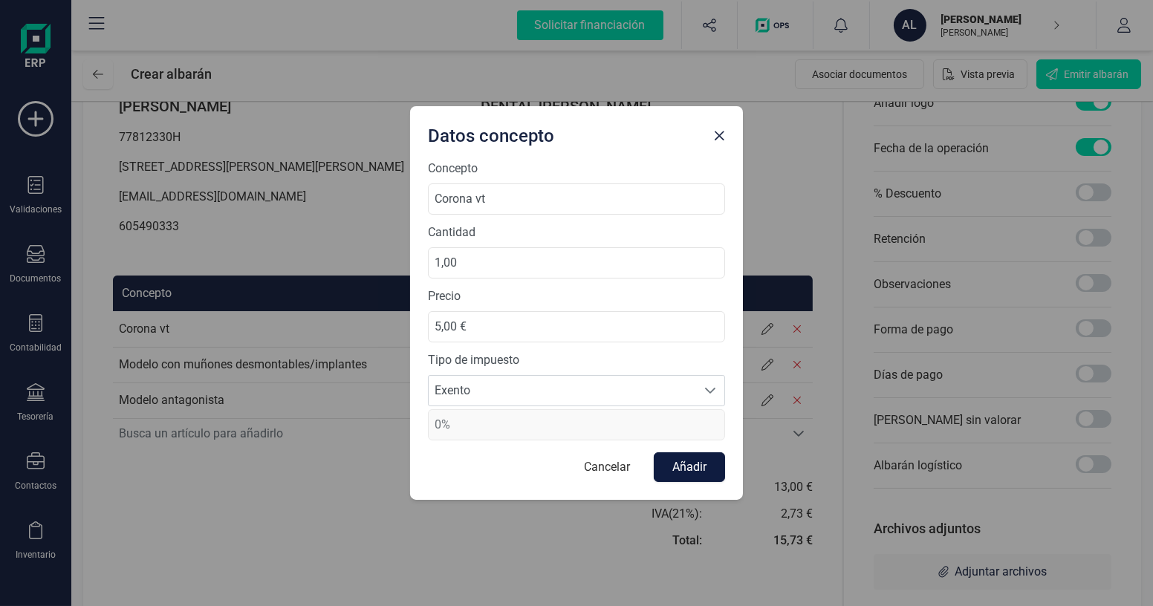
click at [697, 461] on button "Añadir" at bounding box center [689, 467] width 71 height 30
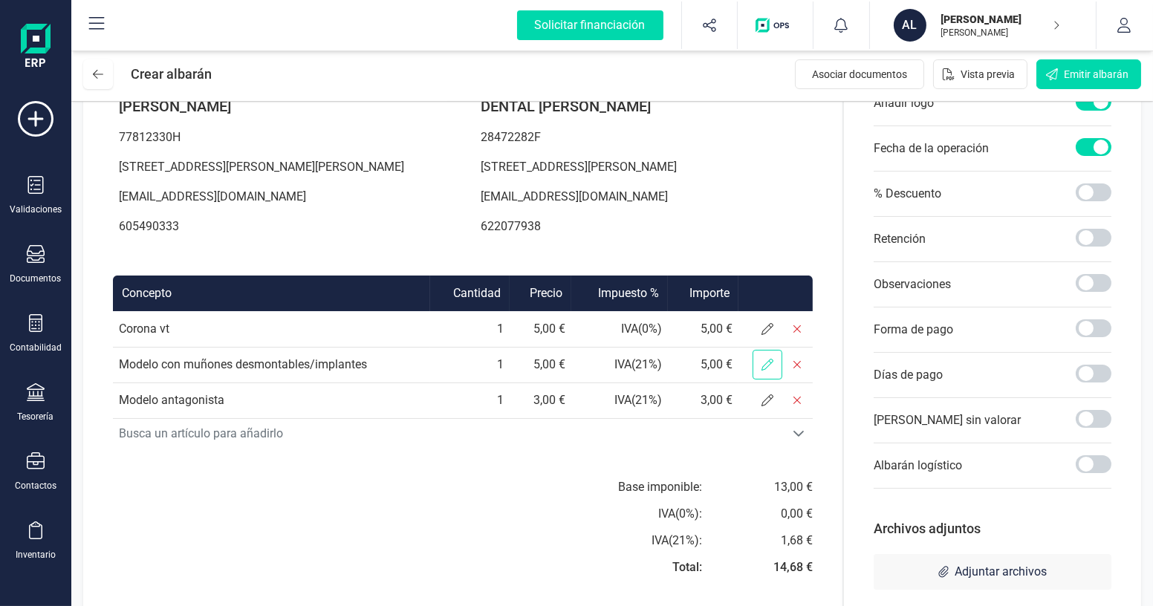
click at [760, 380] on span at bounding box center [767, 365] width 30 height 30
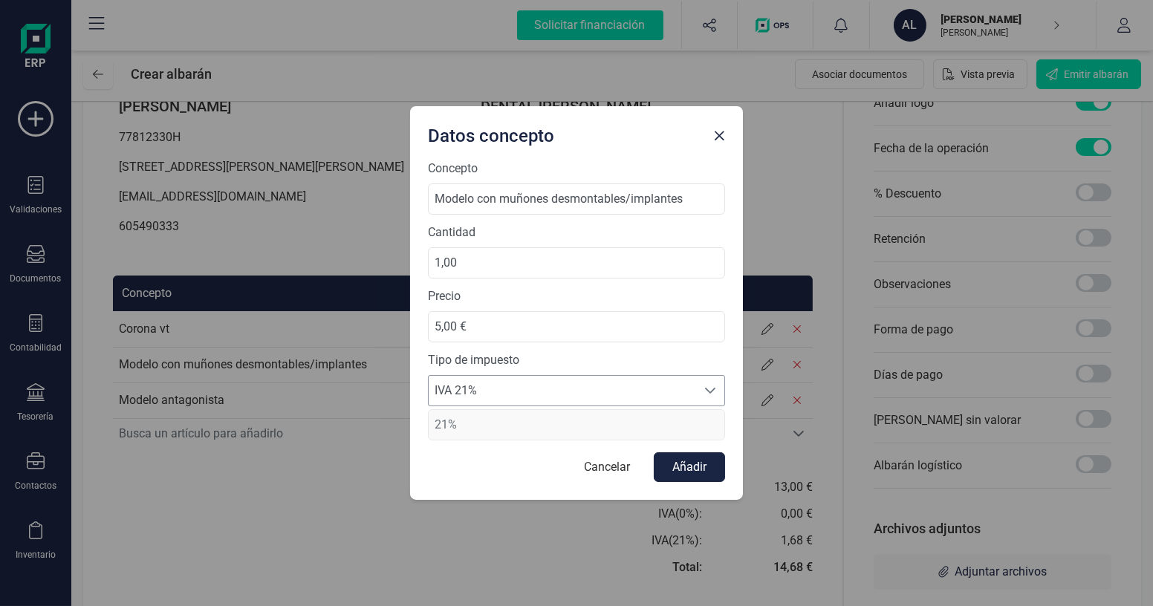
click at [664, 387] on span "IVA 21%" at bounding box center [562, 391] width 267 height 30
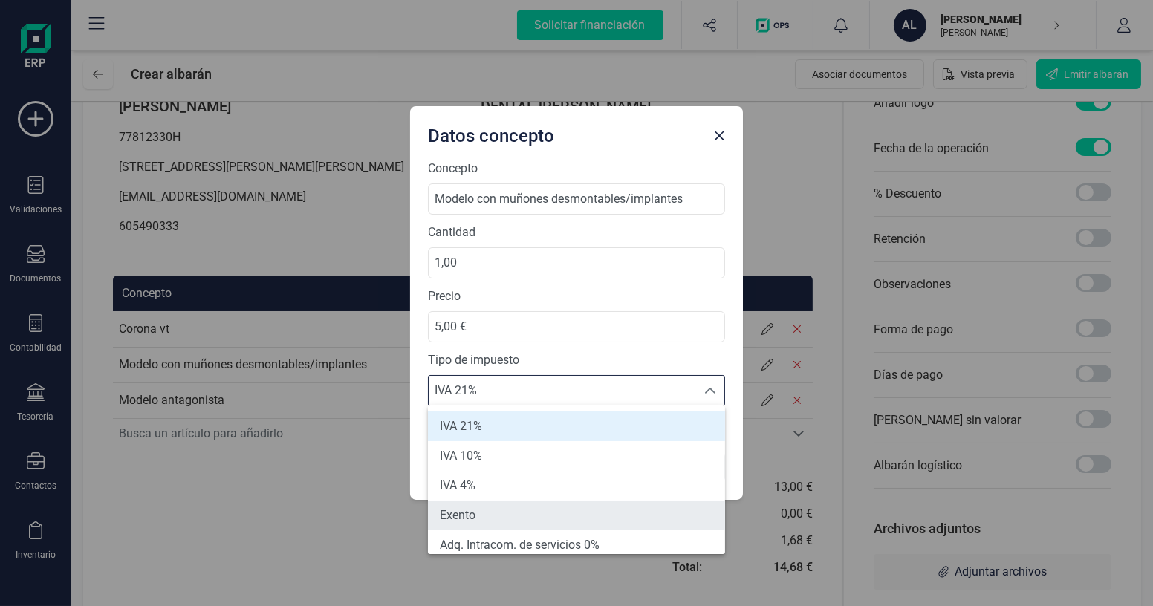
click at [524, 504] on li "Exento" at bounding box center [576, 516] width 297 height 30
type input "0%"
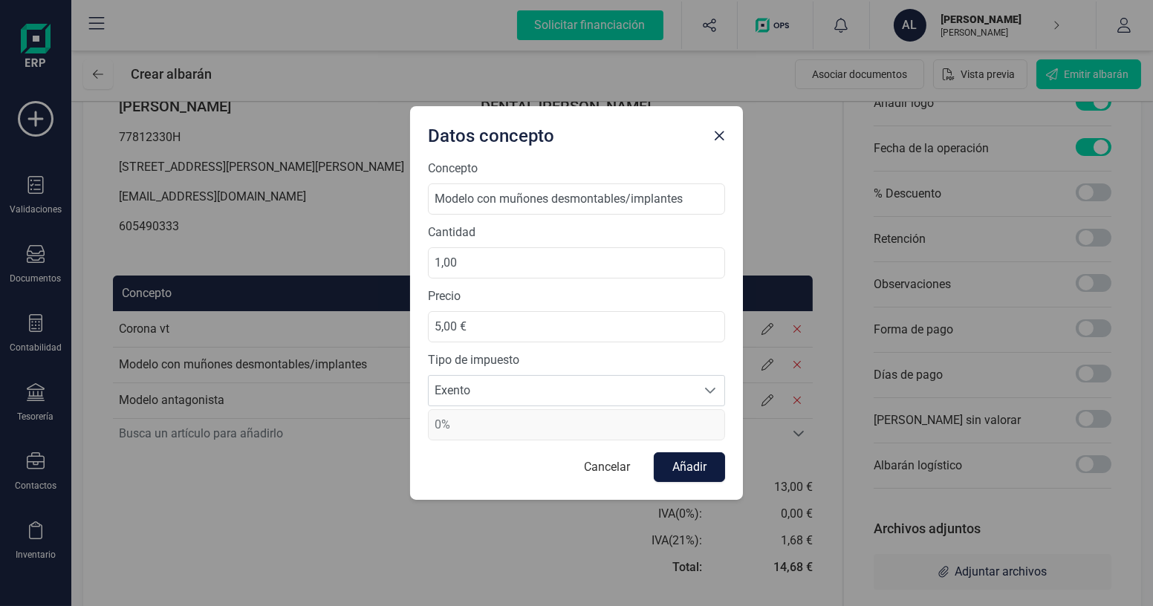
click at [680, 466] on button "Añadir" at bounding box center [689, 467] width 71 height 30
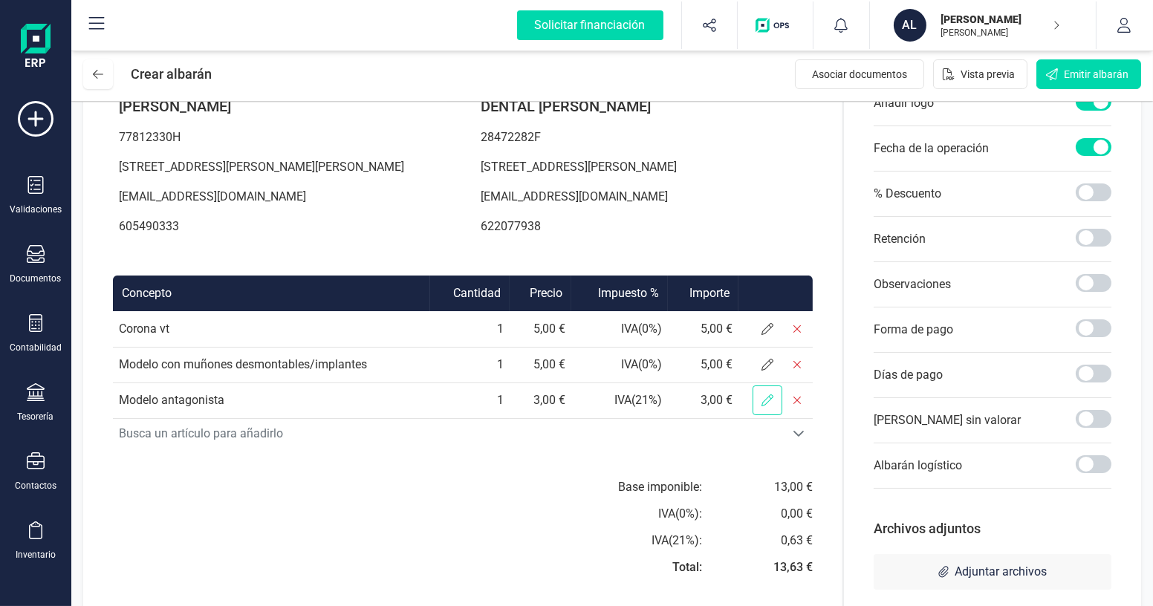
click at [758, 415] on span at bounding box center [767, 401] width 30 height 30
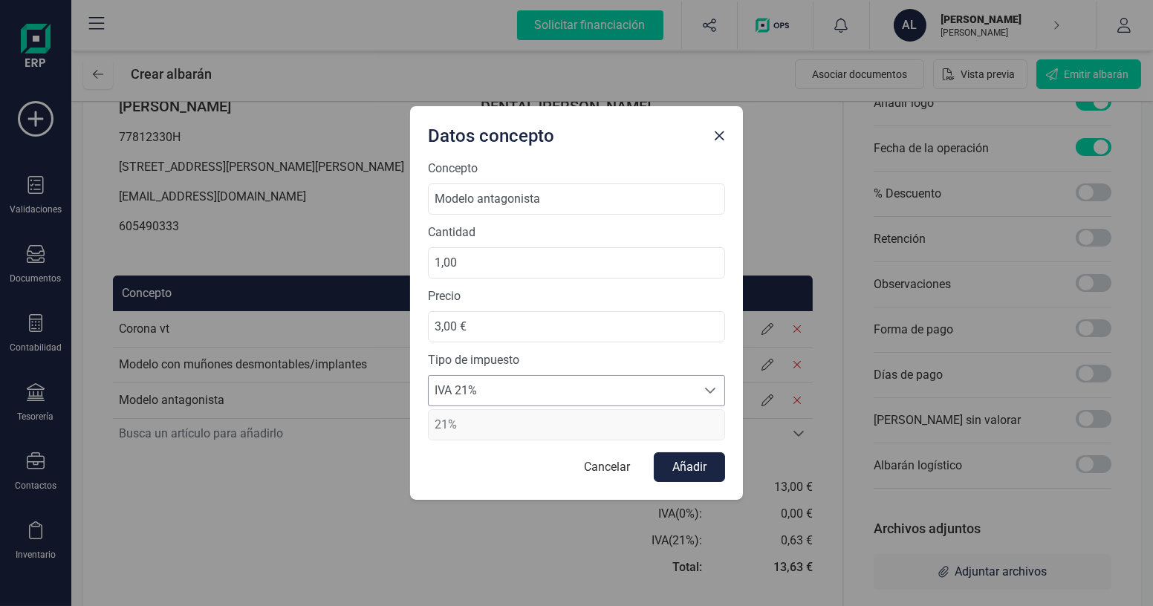
click at [692, 392] on span "IVA 21%" at bounding box center [562, 391] width 267 height 30
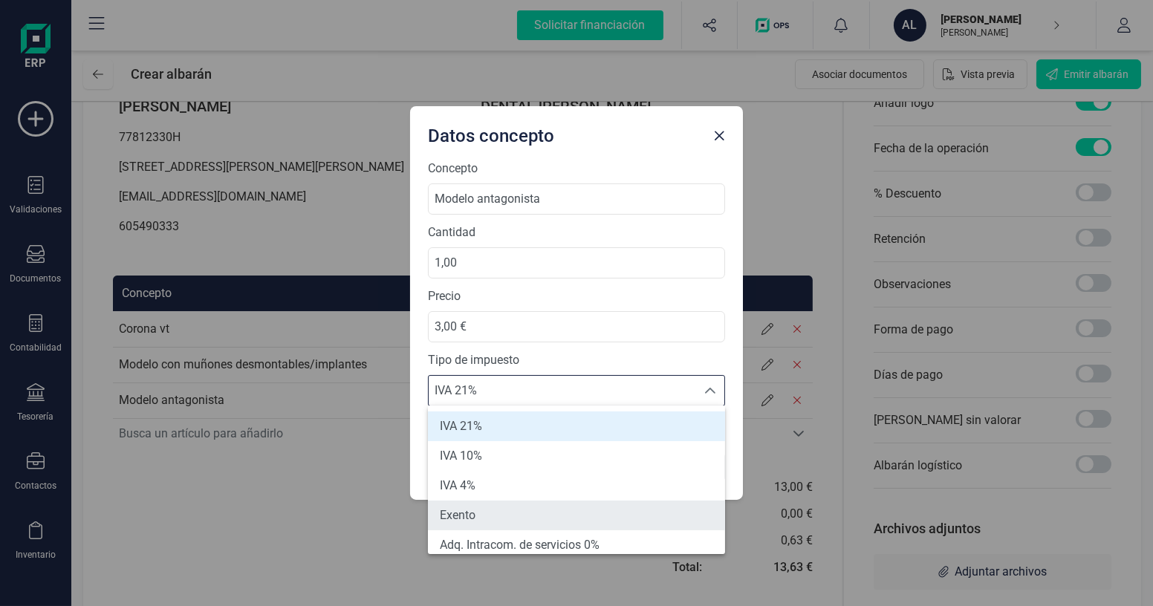
click at [527, 505] on li "Exento" at bounding box center [576, 516] width 297 height 30
type input "0%"
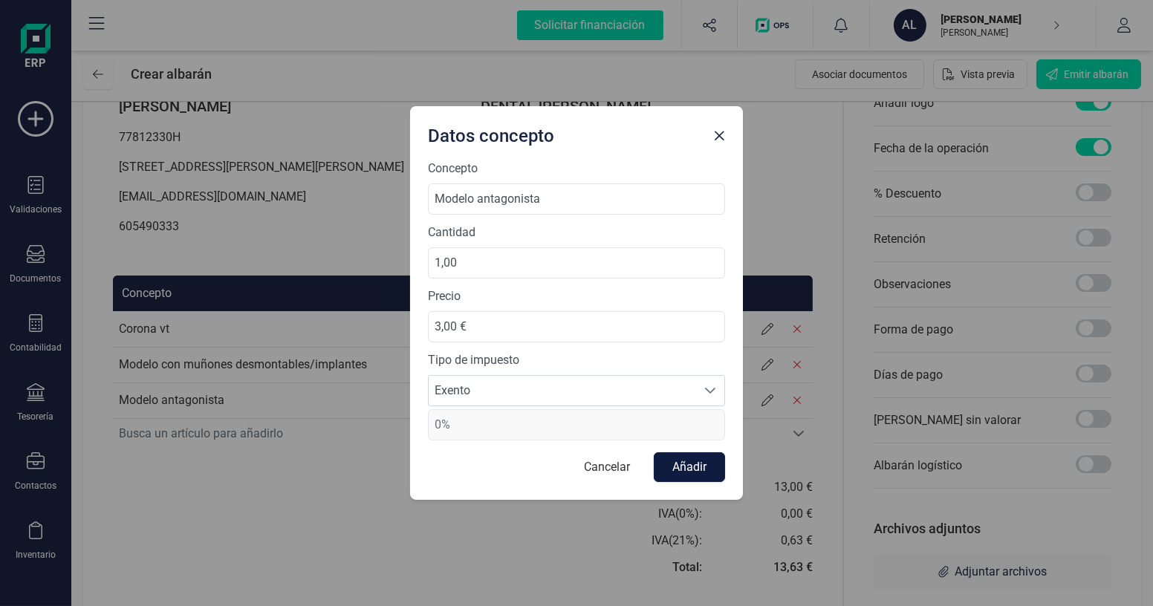
click at [674, 473] on button "Añadir" at bounding box center [689, 467] width 71 height 30
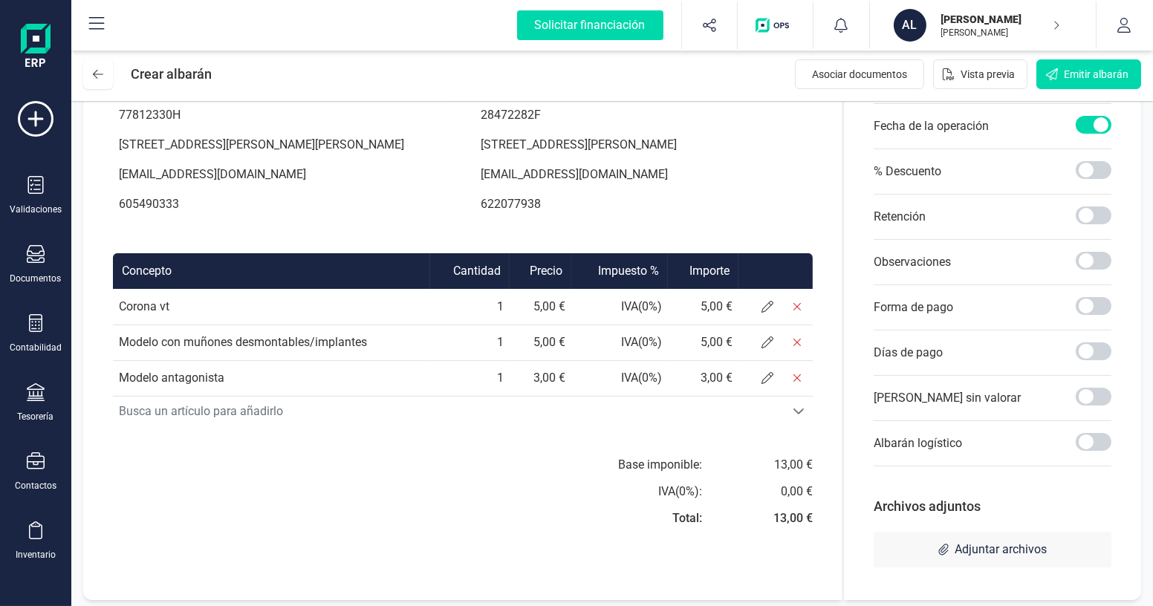
scroll to position [227, 0]
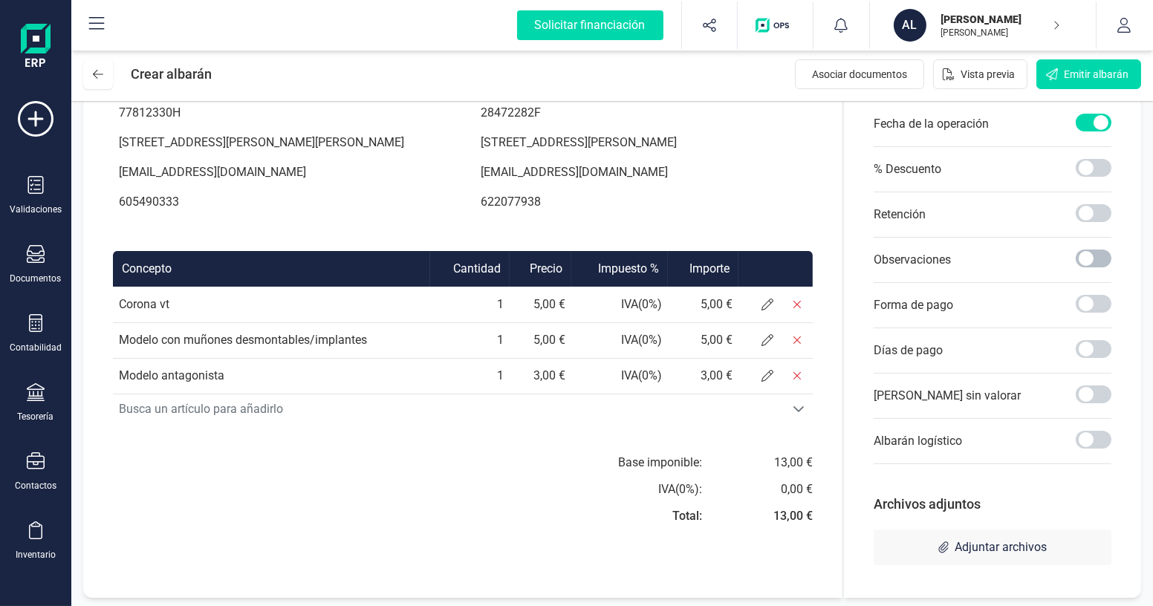
click at [1090, 258] on span at bounding box center [1094, 259] width 36 height 18
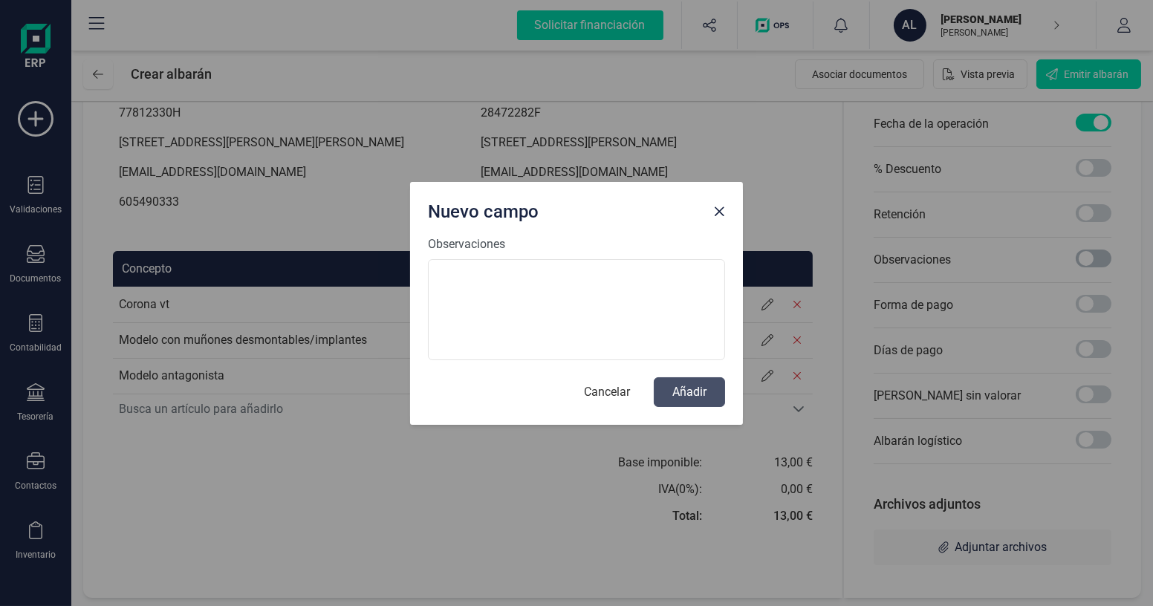
scroll to position [7, 4]
click at [567, 313] on textarea "Observaciones" at bounding box center [576, 309] width 297 height 101
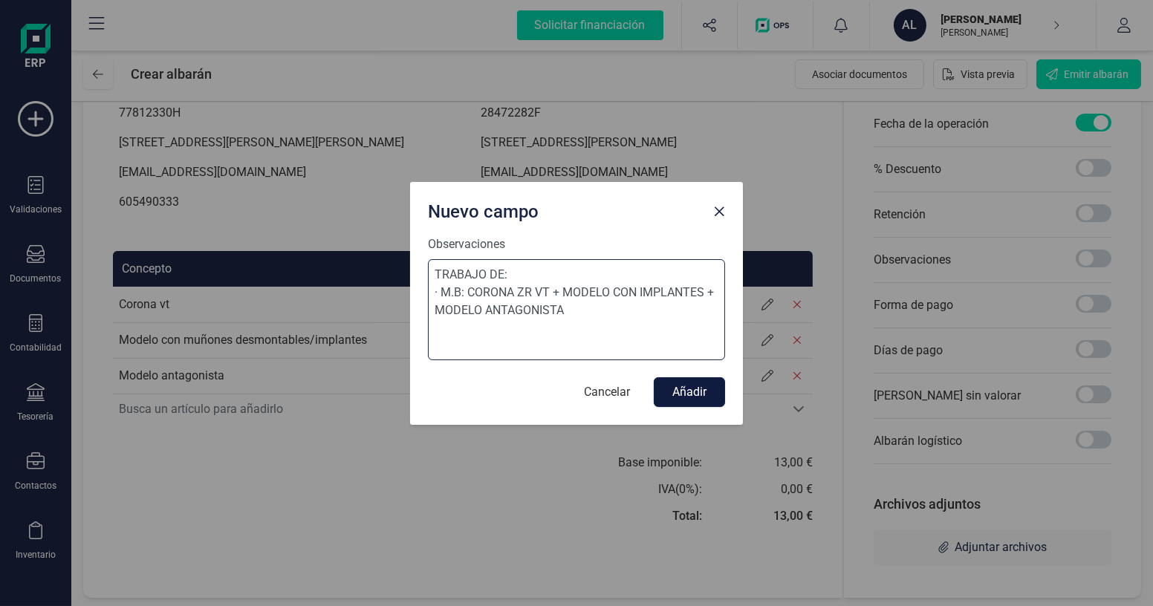
type textarea "TRABAJO DE: · M.B: CORONA ZR VT + MODELO CON IMPLANTES + MODELO ANTAGONISTA"
click at [675, 390] on button "Añadir" at bounding box center [689, 392] width 71 height 30
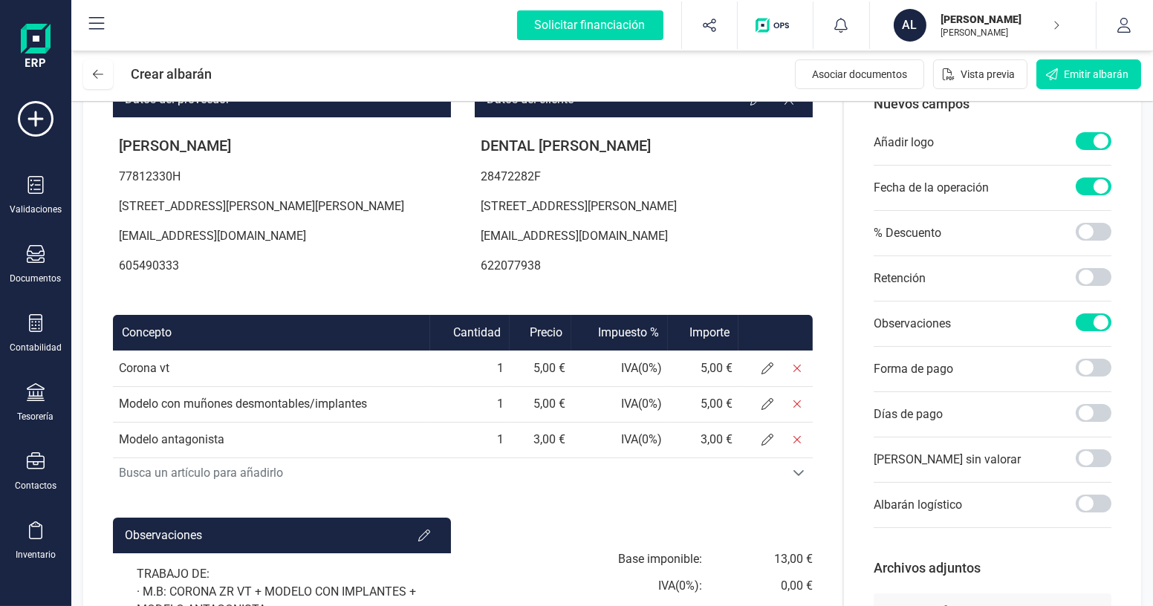
scroll to position [0, 0]
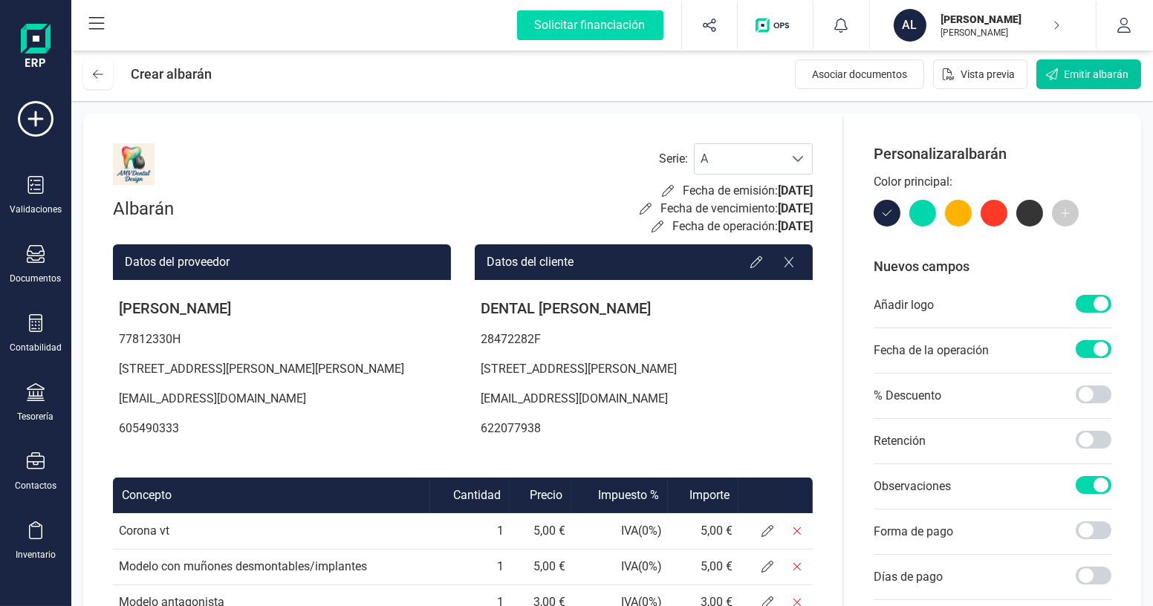
click at [1115, 68] on span "Emitir albarán" at bounding box center [1096, 74] width 65 height 15
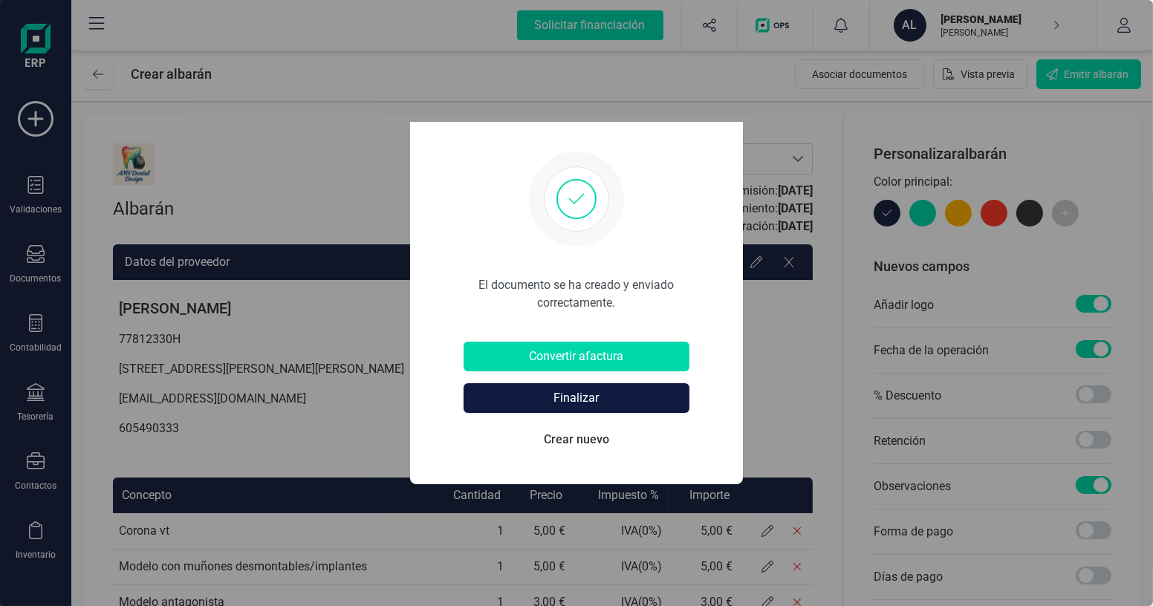
click at [599, 400] on button "Finalizar" at bounding box center [576, 398] width 226 height 30
